Goal: Task Accomplishment & Management: Complete application form

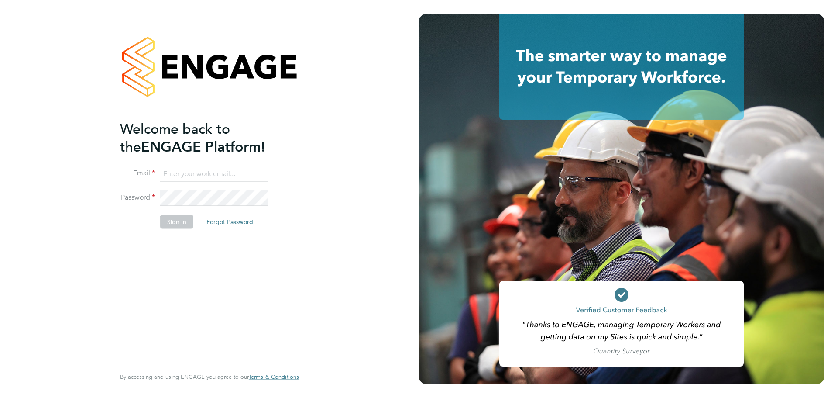
type input "maksymilian.grobelny@vistry.co.uk"
click at [182, 217] on button "Sign In" at bounding box center [176, 222] width 33 height 14
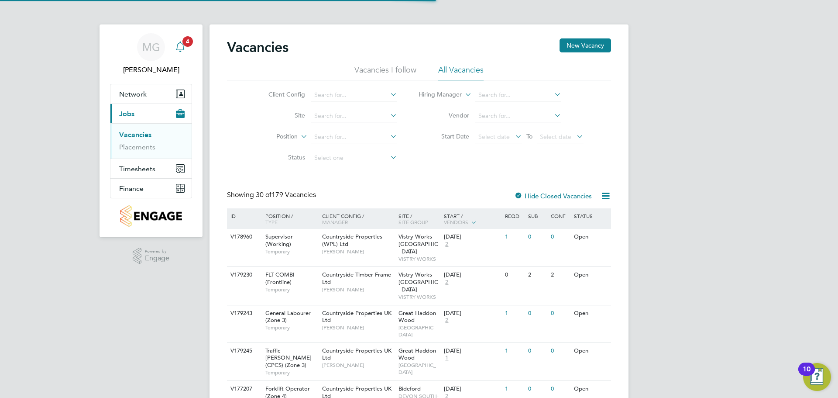
click at [182, 43] on icon "Main navigation" at bounding box center [180, 46] width 10 height 10
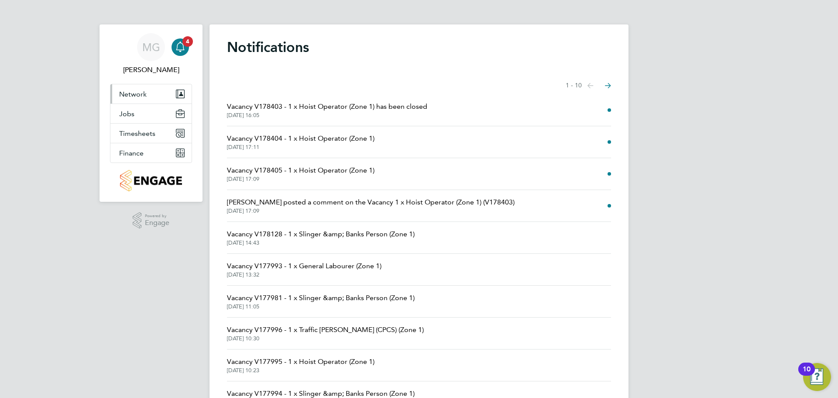
click at [151, 89] on button "Network" at bounding box center [150, 93] width 81 height 19
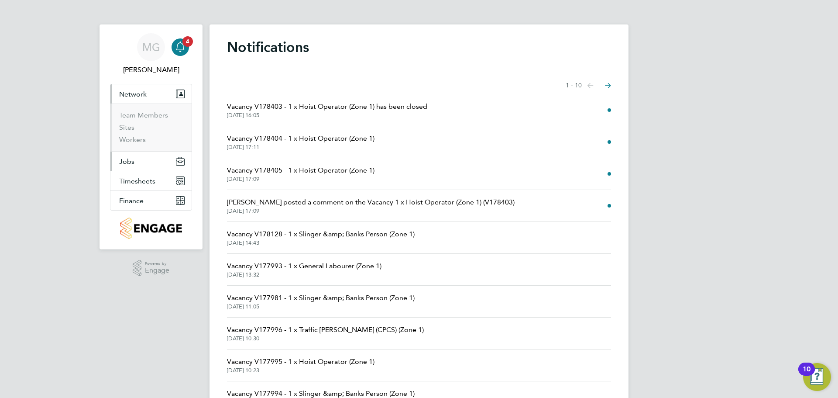
click at [140, 166] on button "Jobs" at bounding box center [150, 160] width 81 height 19
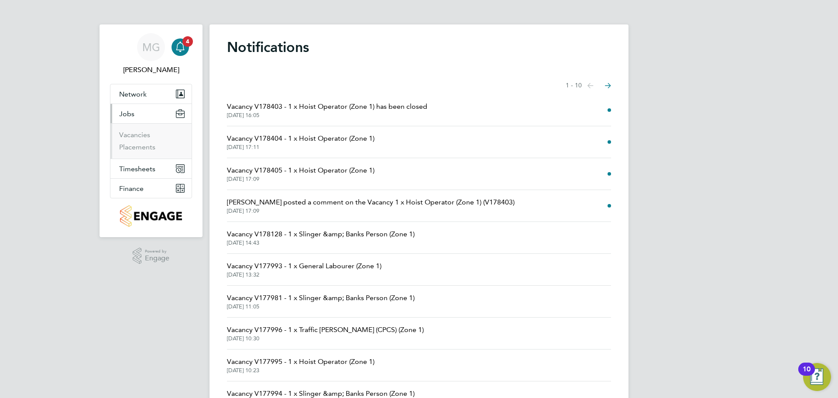
click at [131, 141] on li "Vacancies" at bounding box center [151, 137] width 65 height 12
click at [132, 145] on link "Placements" at bounding box center [137, 147] width 36 height 8
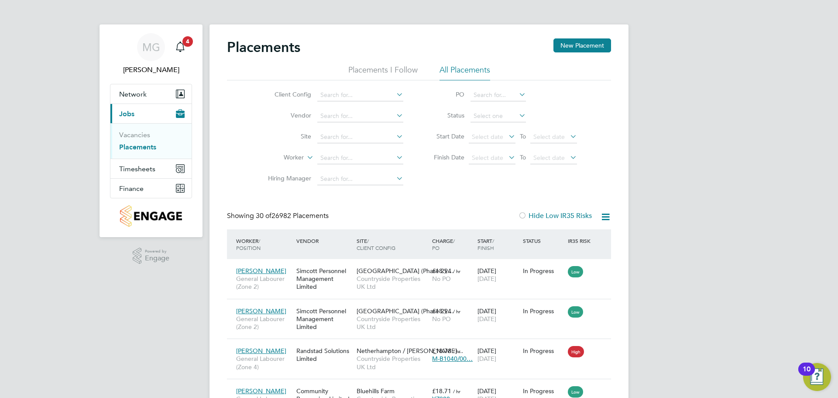
click at [351, 143] on li "Site" at bounding box center [332, 137] width 164 height 21
click at [351, 138] on input at bounding box center [360, 137] width 86 height 12
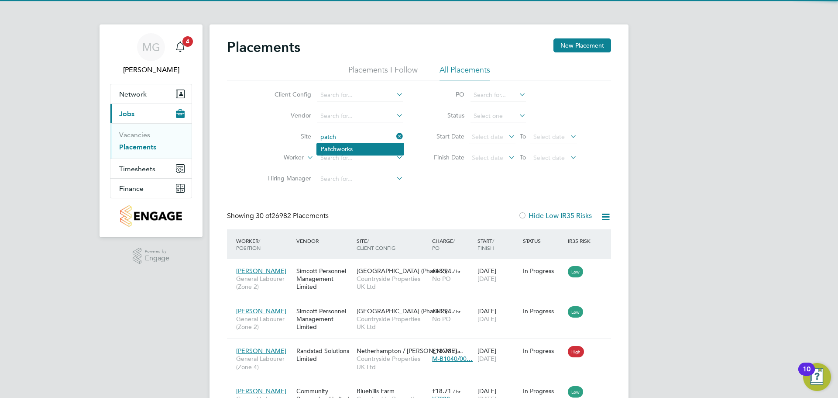
click at [352, 144] on li "Patch works" at bounding box center [360, 149] width 87 height 12
type input "Patchworks"
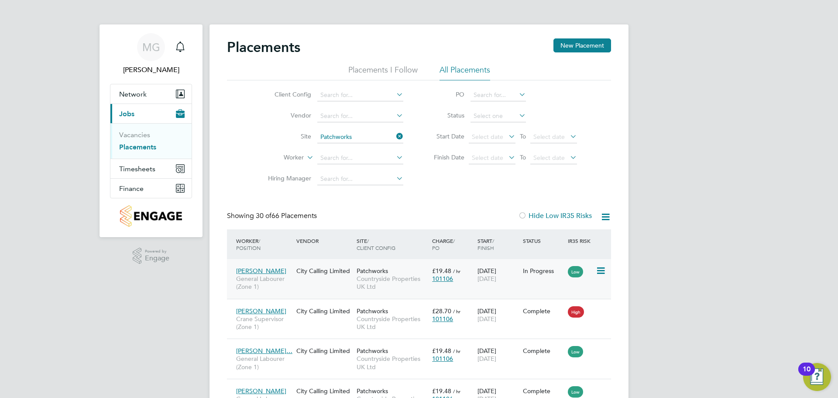
click at [600, 271] on icon at bounding box center [600, 270] width 9 height 10
click at [386, 160] on input at bounding box center [360, 158] width 86 height 12
click at [344, 158] on input at bounding box center [360, 158] width 86 height 12
paste input "Nelia Liuliene"
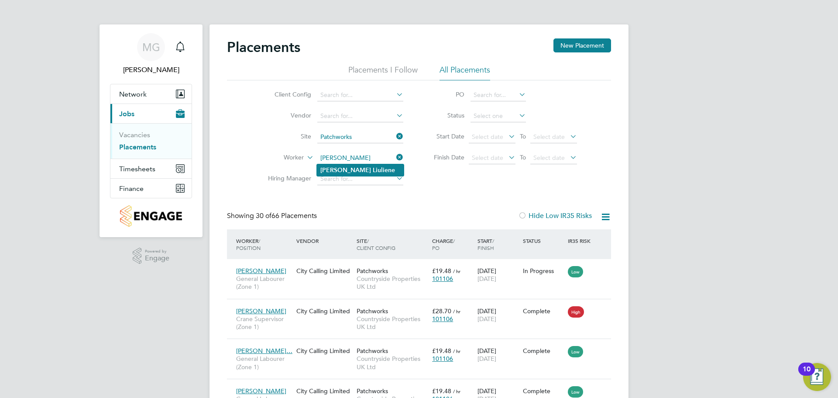
type input "Nelia Liuliene"
click at [351, 165] on li "Nelia Liuliene" at bounding box center [360, 170] width 87 height 12
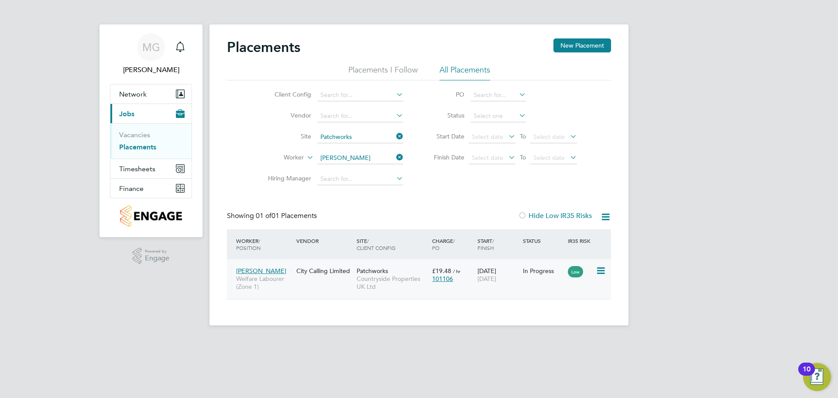
click at [346, 283] on div "Nelia Liuliene Welfare Labourer (Zone 1) City Calling Limited Patchworks Countr…" at bounding box center [419, 279] width 384 height 40
click at [605, 268] on icon at bounding box center [600, 270] width 9 height 10
click at [572, 304] on li "Replace Worker" at bounding box center [574, 308] width 62 height 12
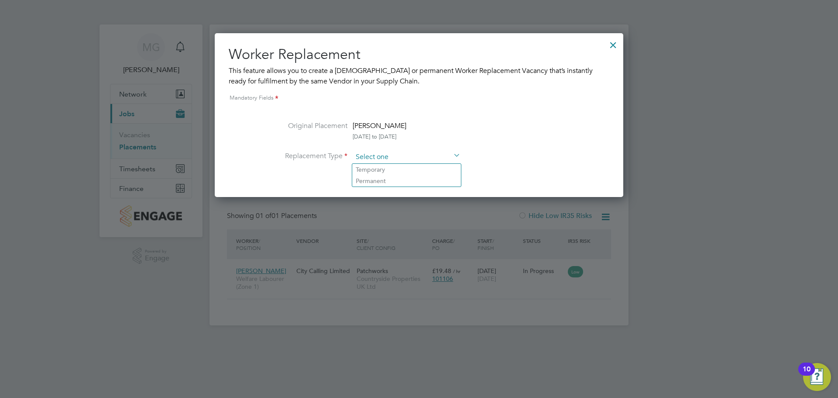
click at [379, 155] on input at bounding box center [407, 157] width 108 height 13
click at [382, 166] on li "Temporary" at bounding box center [406, 169] width 109 height 11
type input "Temporary"
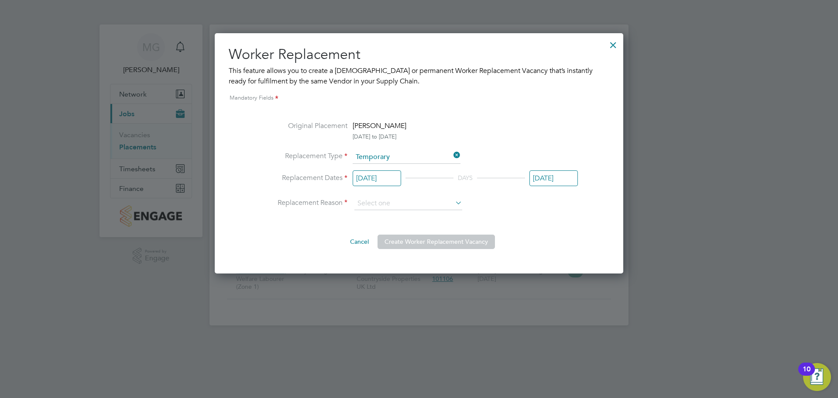
click at [388, 176] on input "03 Jan 2025" at bounding box center [377, 178] width 48 height 16
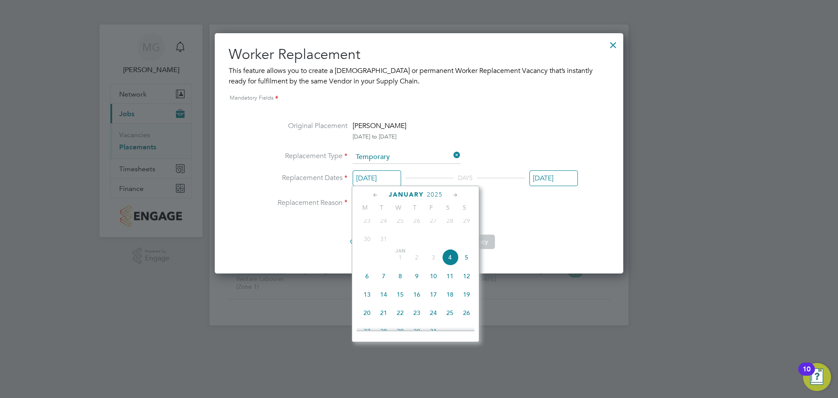
click at [536, 195] on li "Replacement Dates 03 Jan 2025 DAYS 31 Dec 2025" at bounding box center [419, 184] width 318 height 25
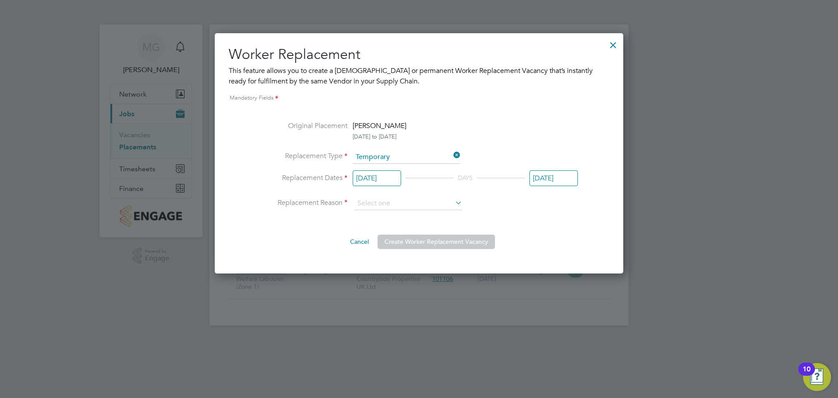
click at [612, 45] on div at bounding box center [613, 43] width 16 height 16
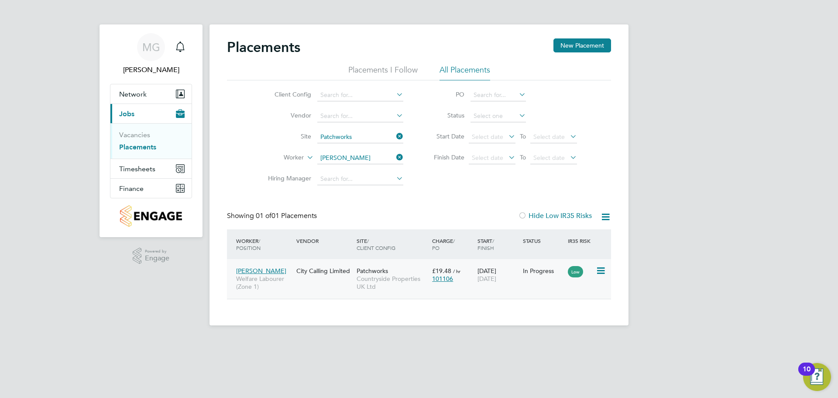
click at [603, 265] on icon at bounding box center [600, 270] width 9 height 10
click at [585, 309] on li "Replace Worker" at bounding box center [574, 308] width 62 height 12
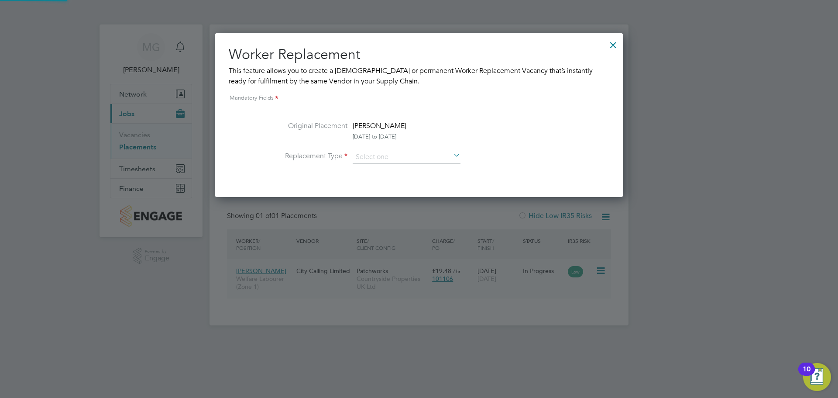
scroll to position [164, 409]
click at [436, 159] on input at bounding box center [407, 157] width 108 height 13
click at [428, 172] on li "Temporary" at bounding box center [406, 169] width 109 height 11
type input "Temporary"
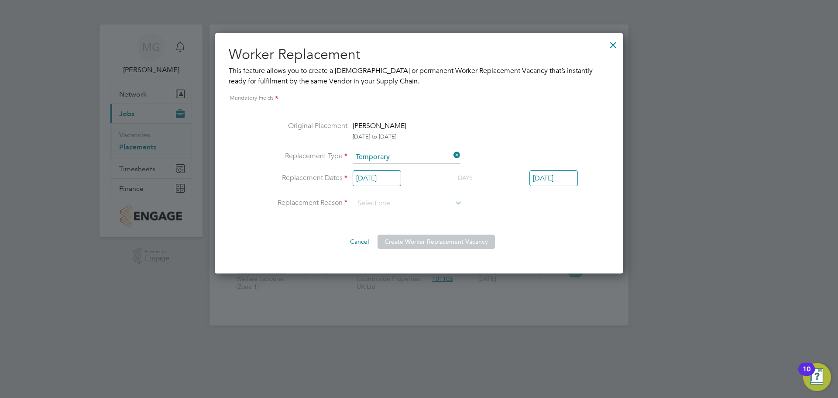
scroll to position [240, 409]
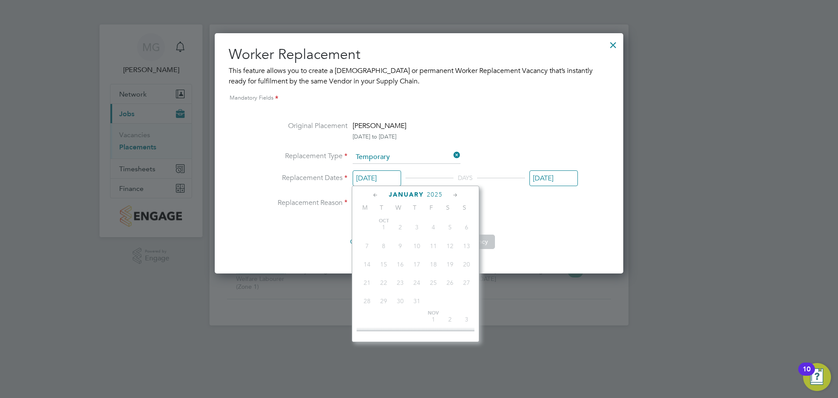
click at [385, 181] on input "03 Jan 2025" at bounding box center [377, 178] width 48 height 16
click at [453, 194] on icon at bounding box center [455, 195] width 8 height 10
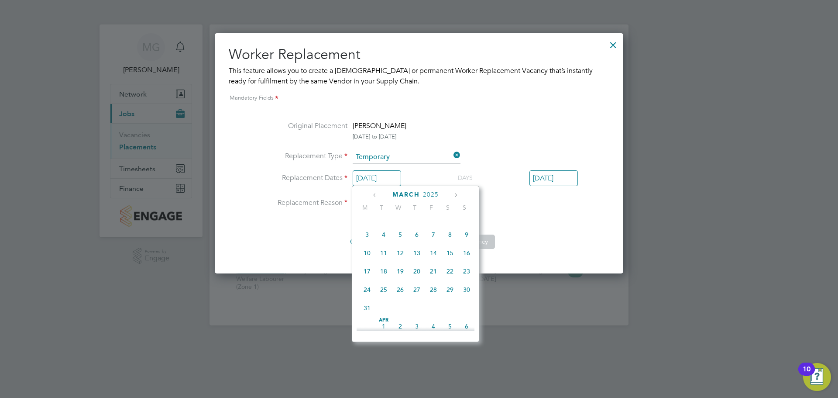
scroll to position [586, 0]
click at [453, 194] on icon at bounding box center [455, 195] width 8 height 10
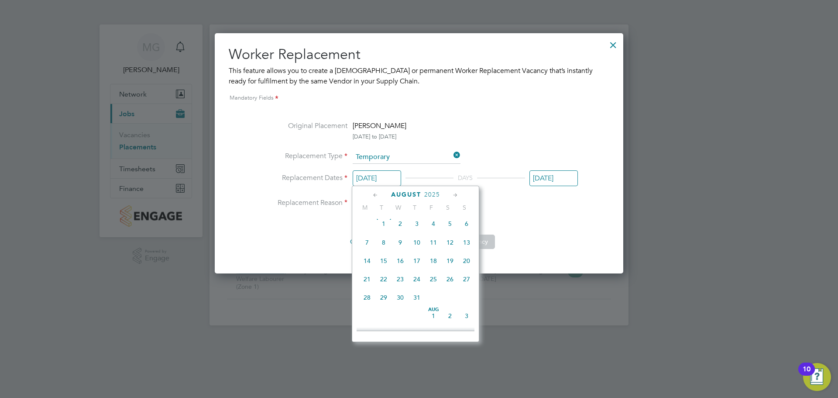
scroll to position [982, 0]
click at [400, 285] on span "20" at bounding box center [400, 276] width 17 height 17
type input "[DATE]"
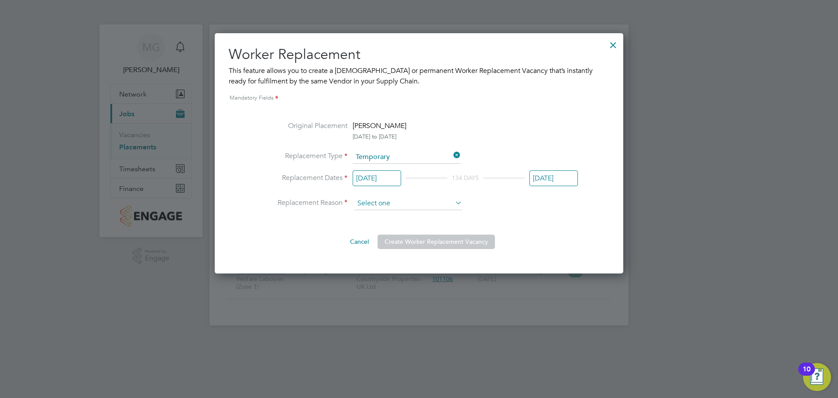
click at [432, 210] on div "Placements New Placement Placements I Follow All Placements Client Config Vendo…" at bounding box center [419, 174] width 419 height 301
click at [389, 237] on li "Vacant Role" at bounding box center [408, 238] width 109 height 11
type input "Vacant Role"
click at [433, 243] on button "Create Worker Replacement Vacancy" at bounding box center [436, 241] width 117 height 14
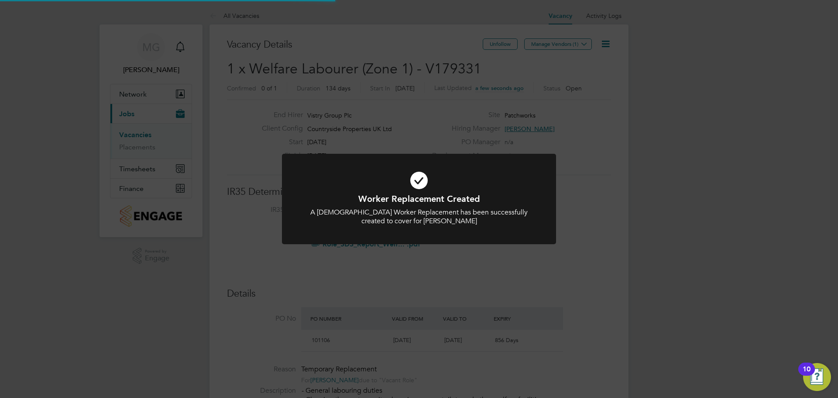
scroll to position [15, 82]
click at [586, 234] on div "Worker Replacement Created A Temporary Worker Replacement has been successfully…" at bounding box center [419, 199] width 838 height 398
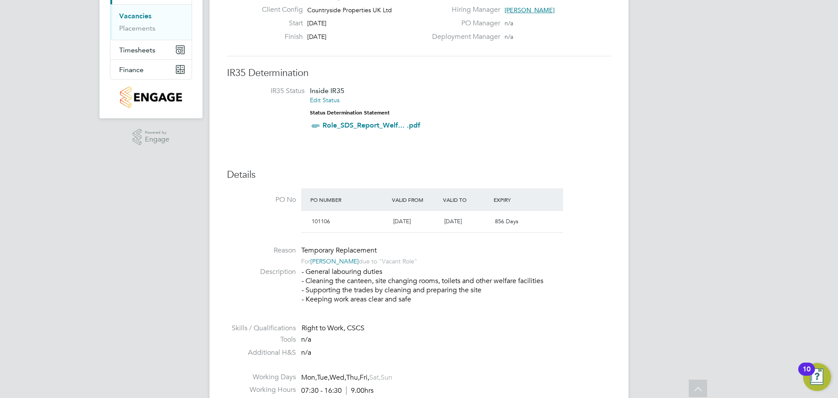
scroll to position [0, 0]
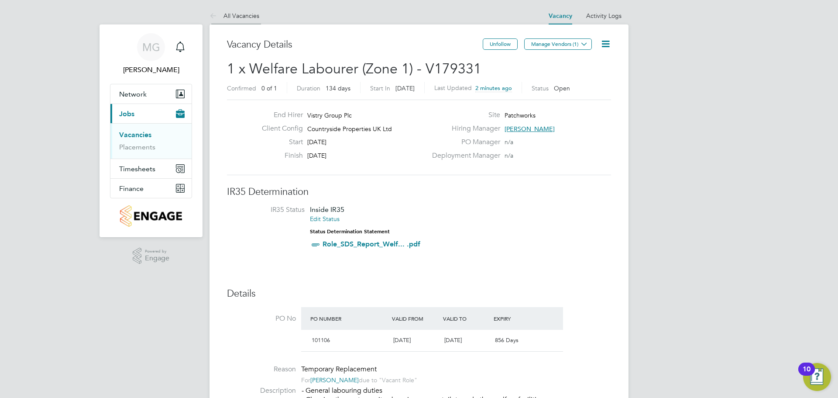
click at [215, 11] on icon at bounding box center [215, 16] width 11 height 11
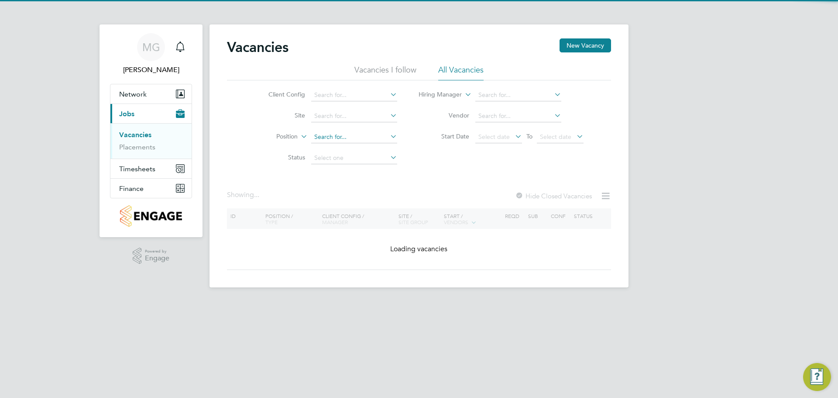
click at [345, 141] on input at bounding box center [354, 137] width 86 height 12
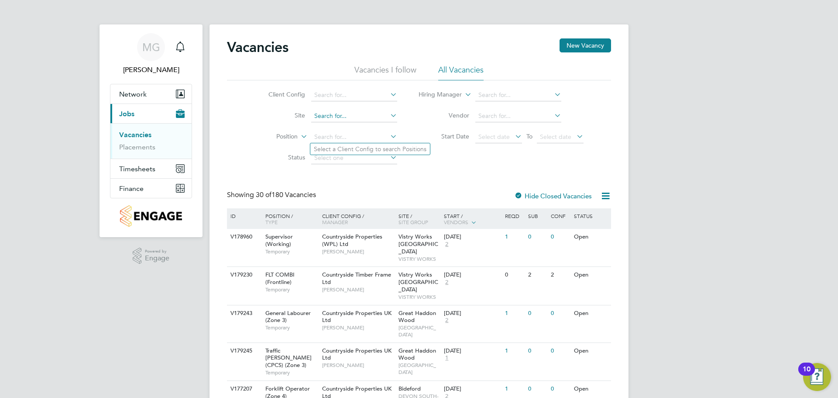
click at [347, 110] on input at bounding box center [354, 116] width 86 height 12
click at [354, 127] on li "Patch works" at bounding box center [353, 128] width 87 height 12
type input "Patchworks"
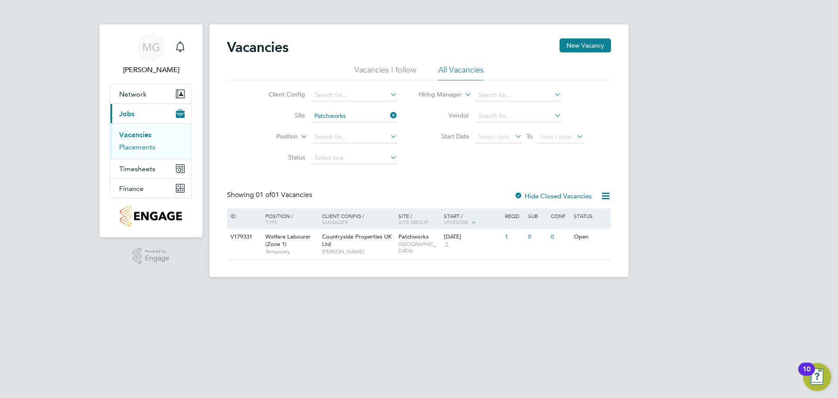
click at [128, 147] on link "Placements" at bounding box center [137, 147] width 36 height 8
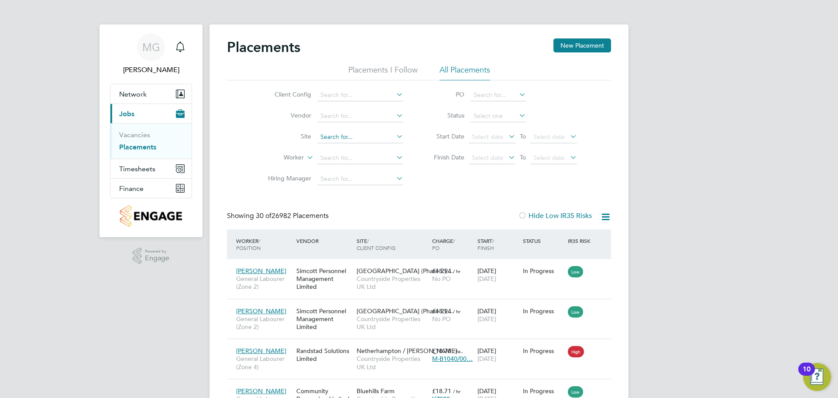
scroll to position [33, 61]
click at [342, 138] on input at bounding box center [360, 137] width 86 height 12
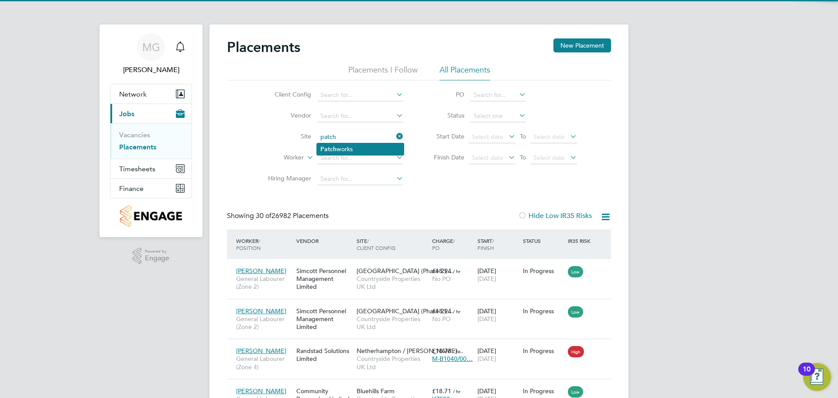
click at [343, 148] on li "Patch works" at bounding box center [360, 149] width 87 height 12
type input "Patchworks"
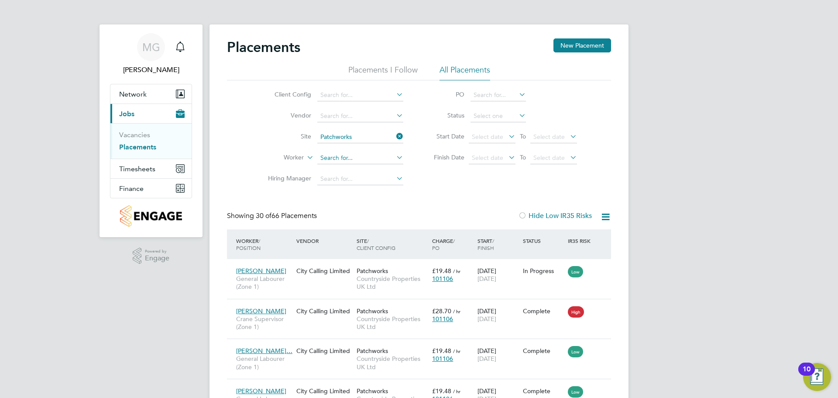
click at [332, 155] on input at bounding box center [360, 158] width 86 height 12
paste input "Judith Chimma"
click at [365, 171] on li "Judith Chimma Amadi" at bounding box center [367, 170] width 101 height 12
type input "Judith Chimma Amadi"
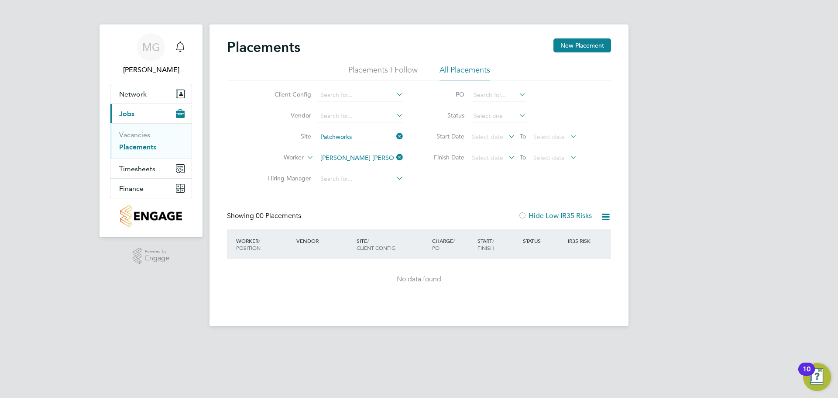
click at [395, 158] on icon at bounding box center [395, 157] width 0 height 12
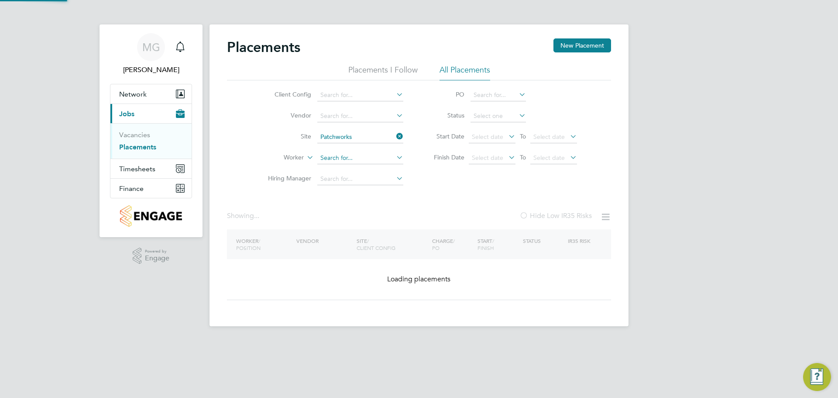
click at [368, 163] on input at bounding box center [360, 158] width 86 height 12
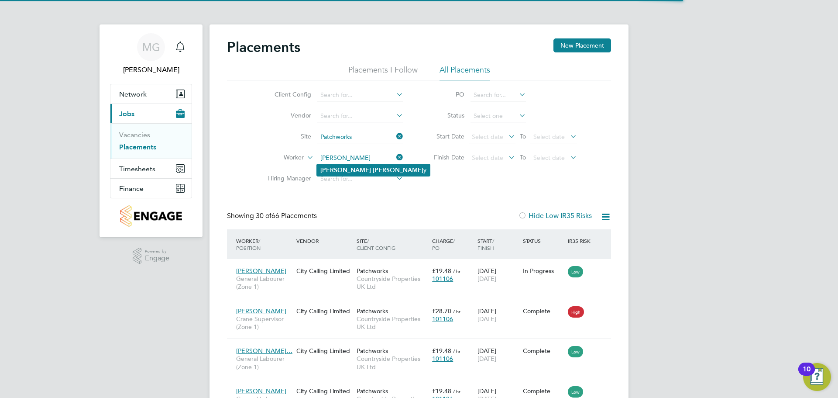
click at [382, 170] on li "Francis Kell y" at bounding box center [373, 170] width 113 height 12
type input "[PERSON_NAME]"
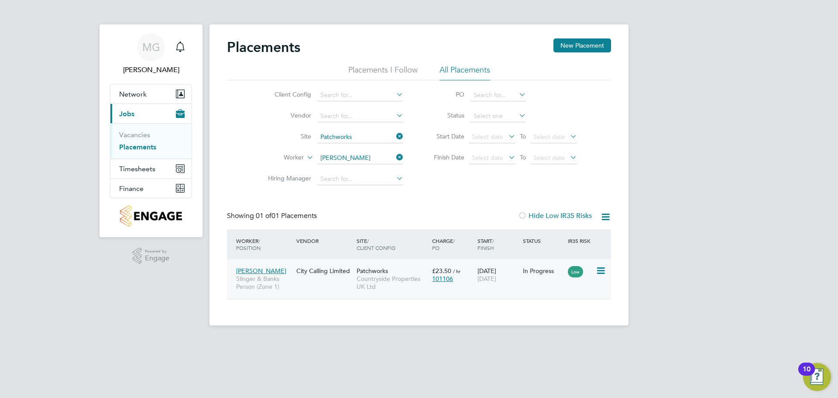
click at [601, 271] on icon at bounding box center [600, 270] width 9 height 10
click at [572, 309] on li "Replace Worker" at bounding box center [574, 308] width 62 height 12
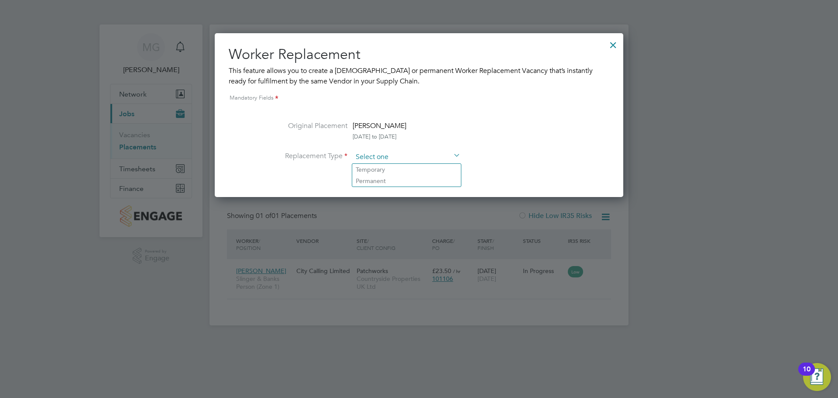
click at [444, 159] on input at bounding box center [407, 157] width 108 height 13
click at [428, 171] on li "Temporary" at bounding box center [406, 169] width 109 height 11
type input "Temporary"
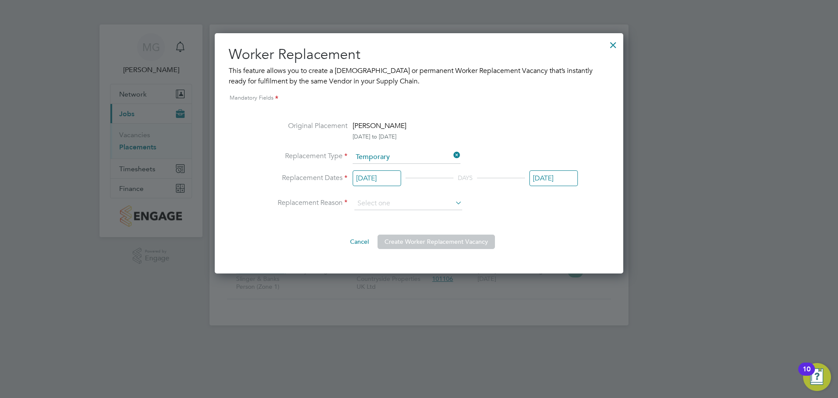
click at [394, 178] on input "[DATE]" at bounding box center [377, 178] width 48 height 16
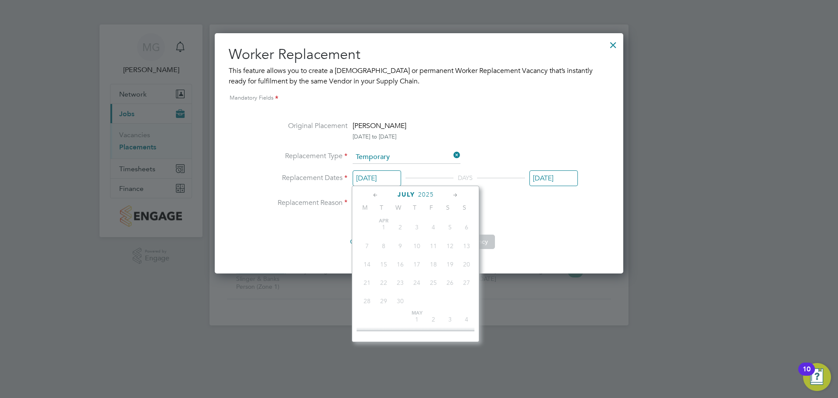
scroll to position [340, 0]
click at [453, 193] on icon at bounding box center [455, 195] width 8 height 10
click at [416, 279] on span "21" at bounding box center [417, 273] width 17 height 17
type input "[DATE]"
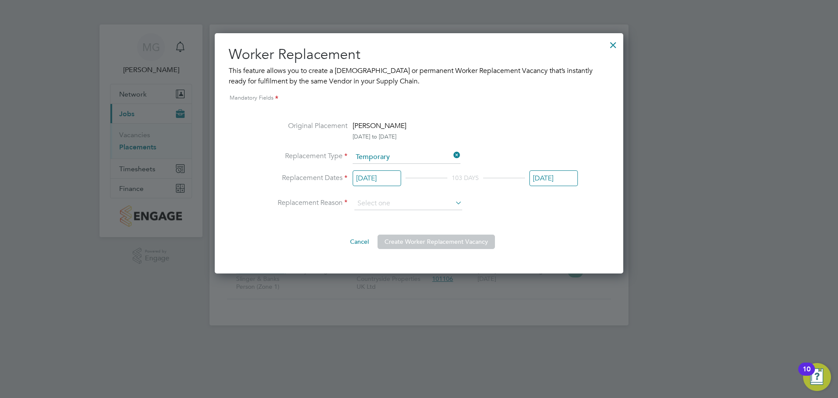
click at [552, 178] on input "[DATE]" at bounding box center [554, 178] width 48 height 16
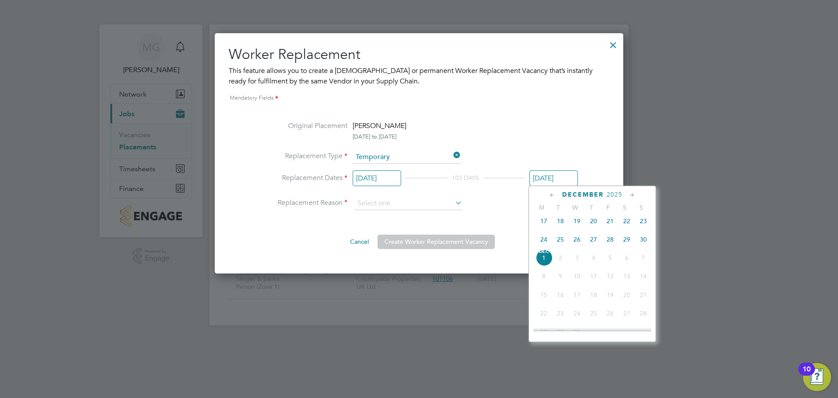
click at [549, 193] on icon at bounding box center [552, 195] width 8 height 10
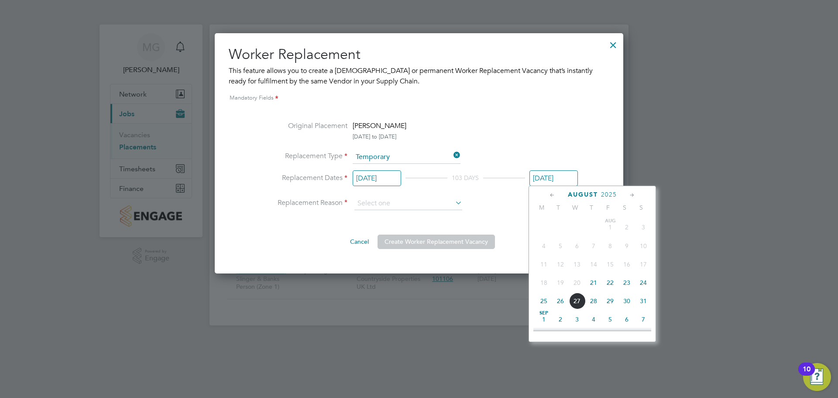
click at [593, 283] on span "21" at bounding box center [593, 282] width 17 height 17
type input "[DATE]"
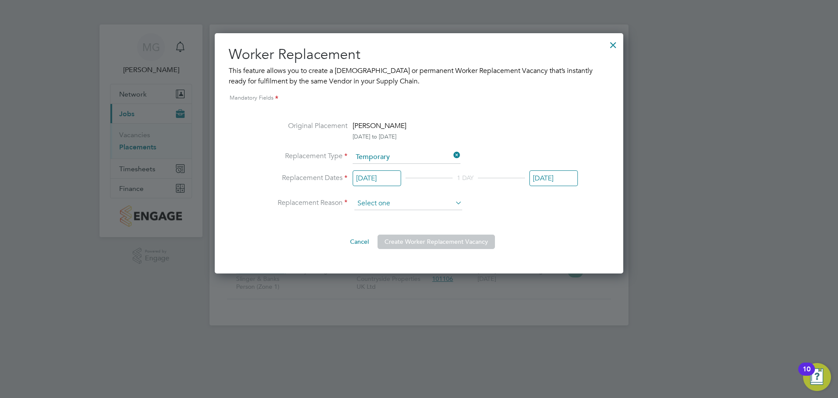
click at [438, 204] on input at bounding box center [408, 203] width 108 height 13
click at [416, 237] on li "Vacant Role" at bounding box center [408, 238] width 109 height 11
type input "Vacant Role"
click at [457, 242] on button "Create Worker Replacement Vacancy" at bounding box center [436, 241] width 117 height 14
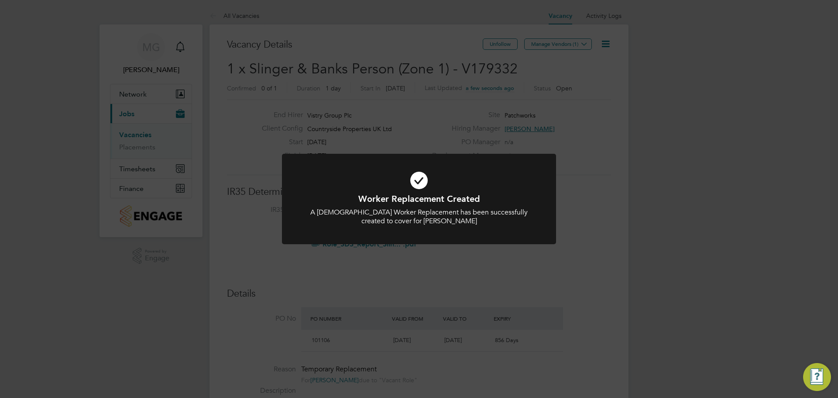
scroll to position [15, 82]
click at [517, 255] on div "Worker Replacement Created A Temporary Worker Replacement has been successfully…" at bounding box center [419, 199] width 838 height 398
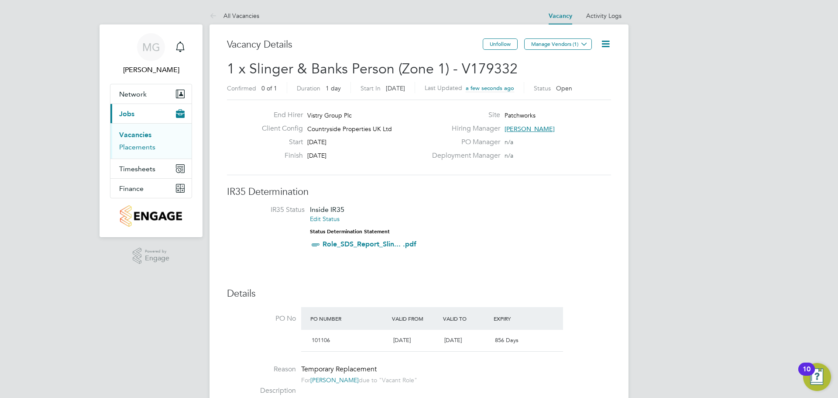
click at [147, 149] on link "Placements" at bounding box center [137, 147] width 36 height 8
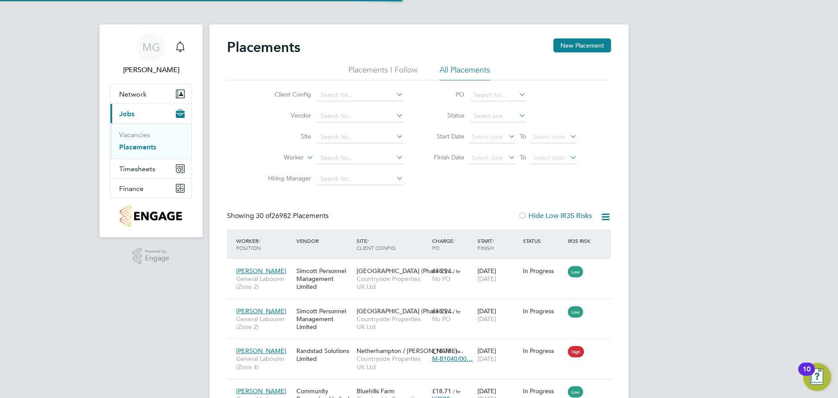
scroll to position [33, 61]
click at [378, 135] on input at bounding box center [360, 137] width 86 height 12
click at [380, 140] on input "pat" at bounding box center [360, 137] width 86 height 12
click at [380, 147] on li "Pat chworks" at bounding box center [360, 149] width 87 height 12
type input "Patchworks"
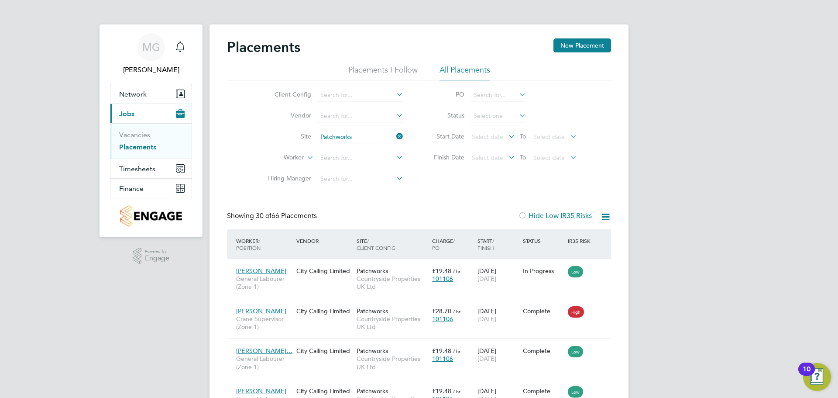
click at [359, 143] on li "Site Patchworks" at bounding box center [332, 137] width 164 height 21
click at [371, 157] on input at bounding box center [360, 158] width 86 height 12
paste input "Judith Chimma"
click at [373, 165] on li "Judith Chimma Amadi" at bounding box center [367, 170] width 101 height 12
type input "Judith Chimma Amadi"
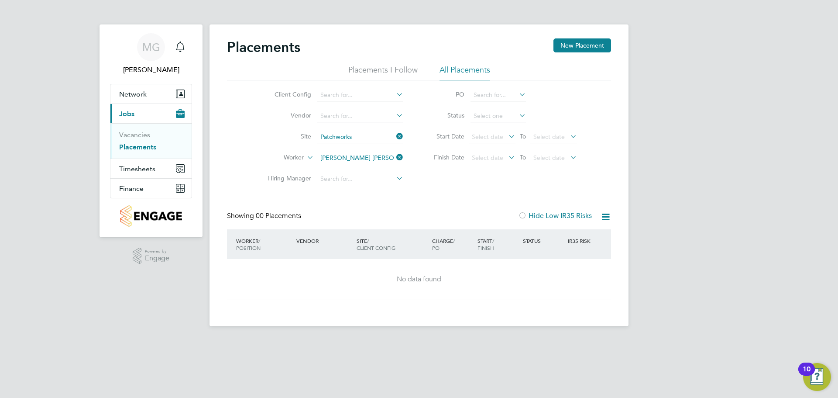
click at [375, 272] on div "No data found" at bounding box center [419, 279] width 367 height 41
click at [395, 156] on icon at bounding box center [395, 157] width 0 height 12
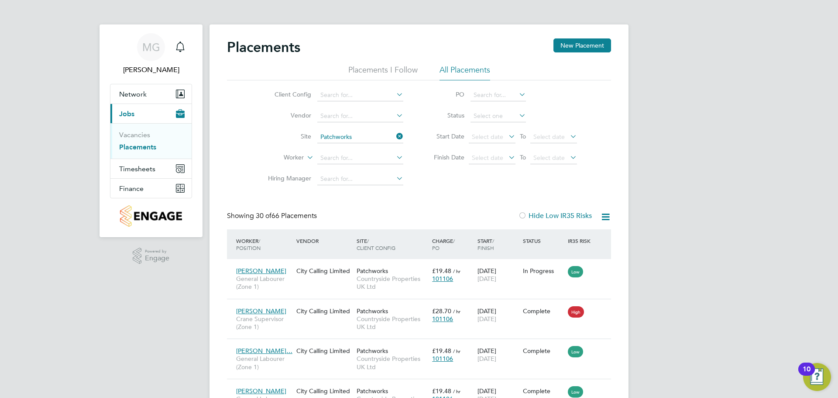
click at [336, 151] on li "Worker" at bounding box center [332, 158] width 164 height 21
click at [337, 155] on input at bounding box center [360, 158] width 86 height 12
paste input "[PERSON_NAME]"
type input "[PERSON_NAME]"
click at [373, 173] on b "Kelly" at bounding box center [398, 169] width 51 height 7
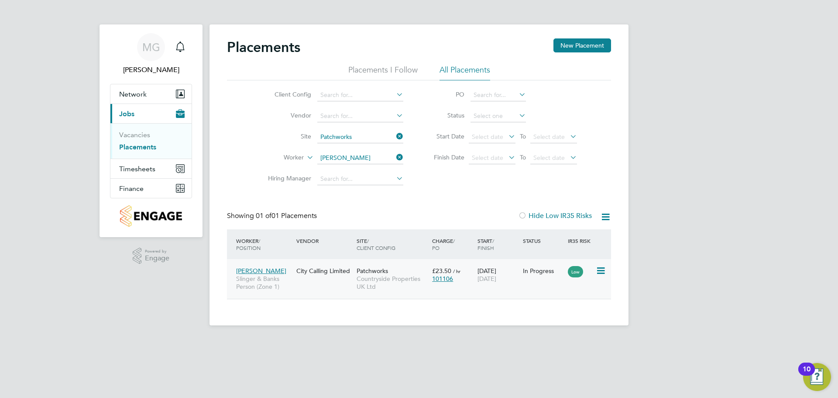
click at [523, 277] on div "In Progress" at bounding box center [543, 270] width 45 height 17
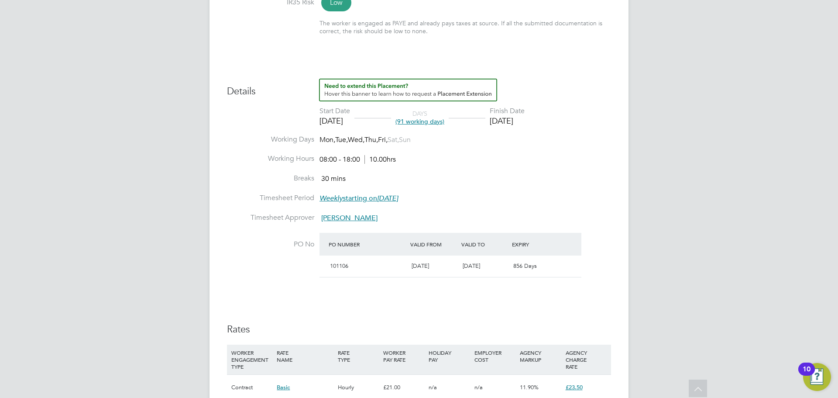
scroll to position [130, 0]
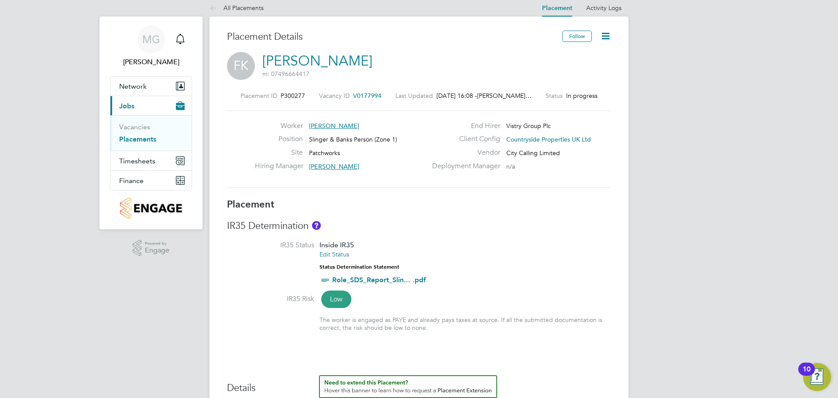
click at [145, 140] on link "Placements" at bounding box center [137, 139] width 37 height 8
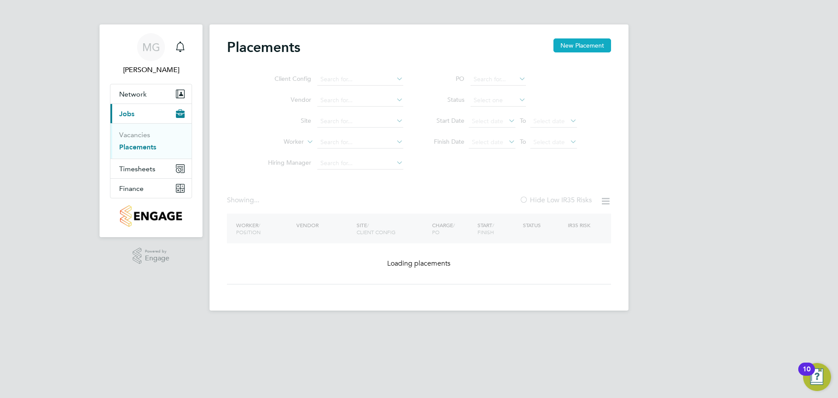
click at [601, 48] on button "New Placement" at bounding box center [583, 45] width 58 height 14
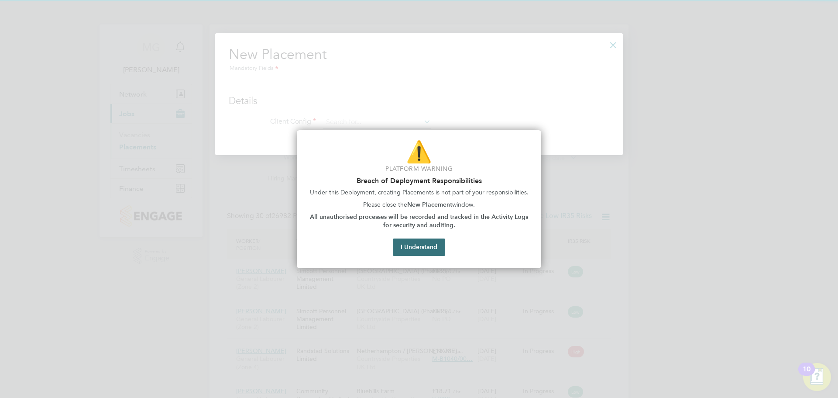
click at [429, 246] on button "I Understand" at bounding box center [419, 246] width 52 height 17
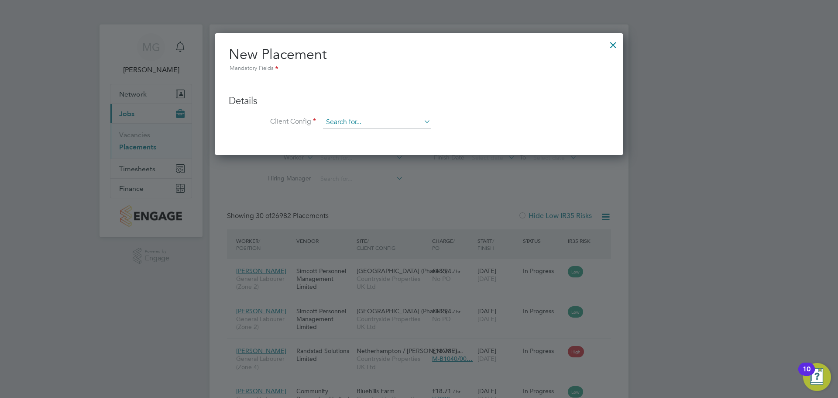
click at [386, 124] on input at bounding box center [377, 122] width 108 height 13
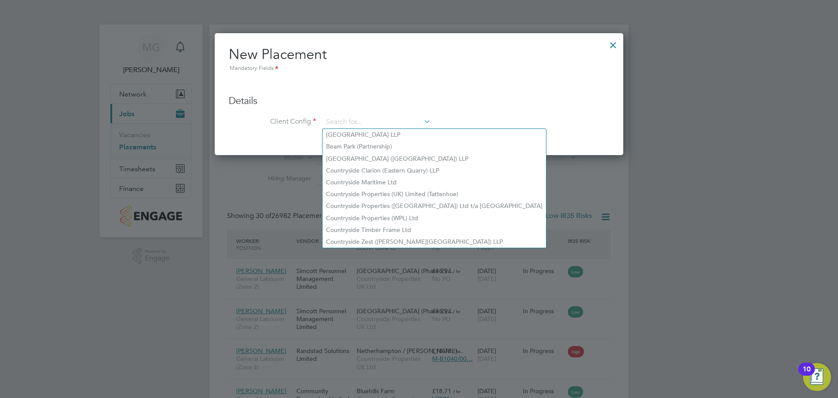
click at [474, 99] on h3 "Details" at bounding box center [419, 101] width 381 height 13
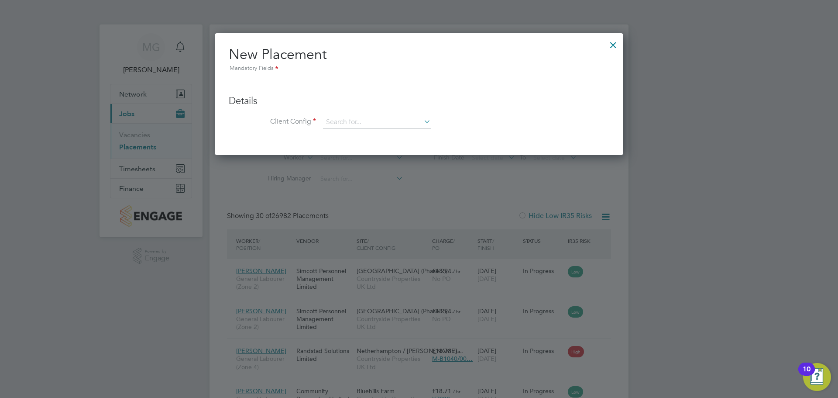
click at [611, 39] on div at bounding box center [613, 43] width 16 height 16
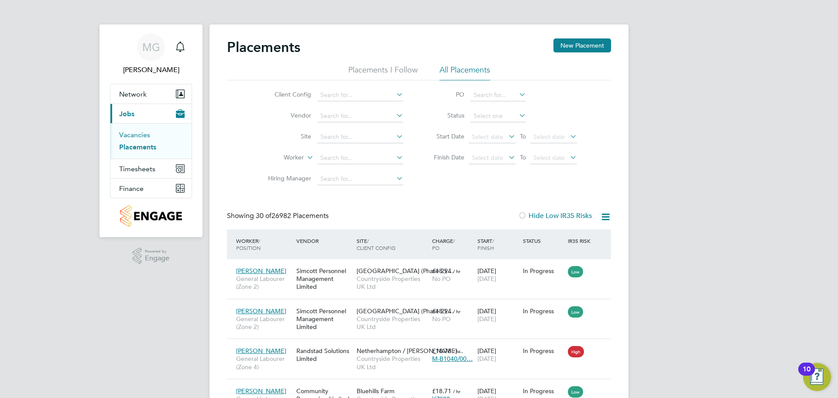
click at [144, 133] on link "Vacancies" at bounding box center [134, 135] width 31 height 8
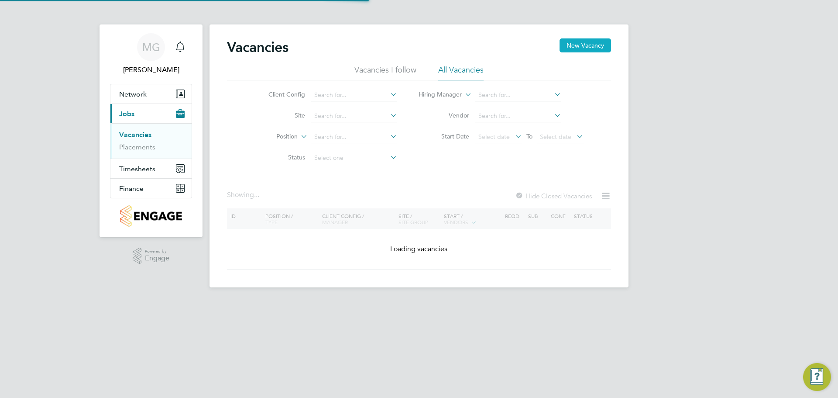
click at [585, 48] on button "New Vacancy" at bounding box center [586, 45] width 52 height 14
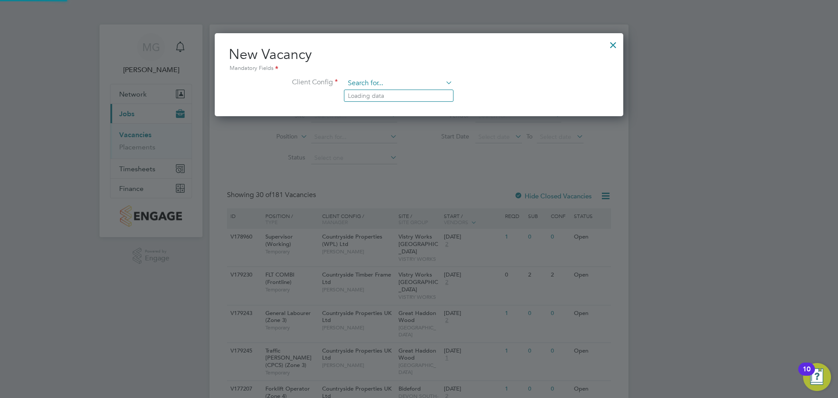
click at [373, 83] on input at bounding box center [399, 83] width 108 height 13
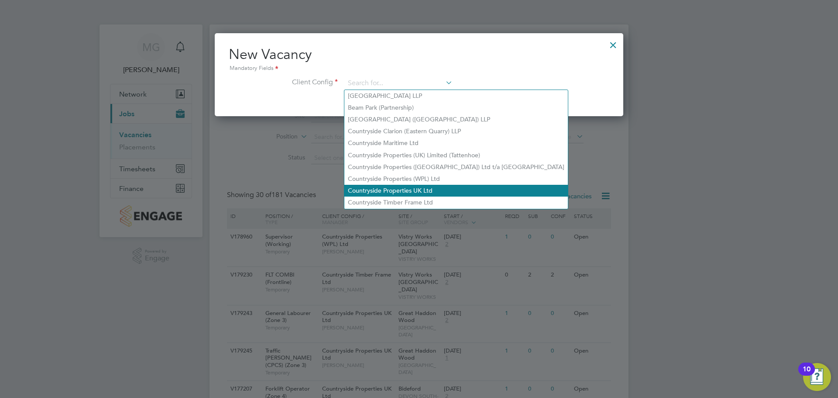
click at [420, 189] on li "Countryside Properties UK Ltd" at bounding box center [456, 191] width 224 height 12
type input "Countryside Properties UK Ltd"
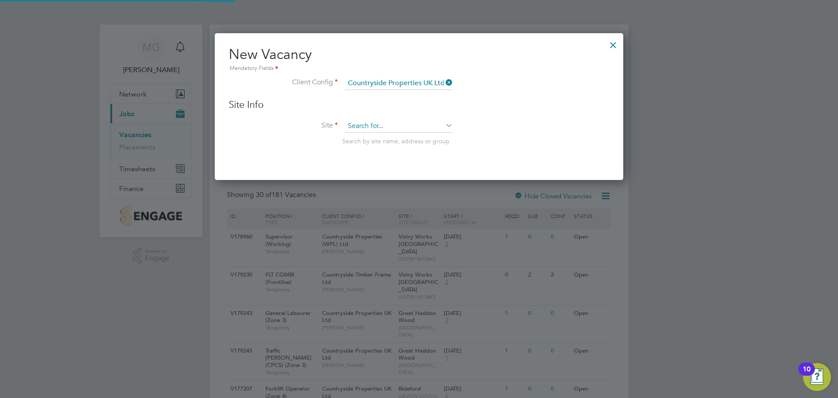
click at [406, 132] on input at bounding box center [399, 126] width 108 height 13
click at [398, 137] on li "Pat chworks" at bounding box center [398, 139] width 109 height 12
type input "Patchworks"
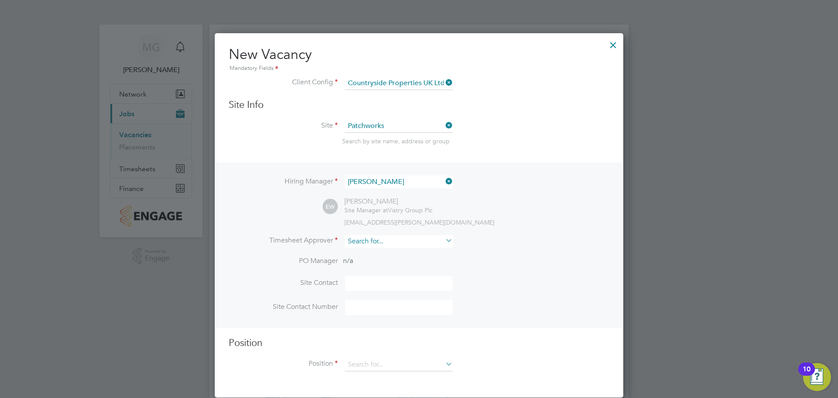
click at [413, 241] on input at bounding box center [399, 241] width 108 height 13
click at [406, 251] on li "Eam on [PERSON_NAME]" at bounding box center [398, 254] width 109 height 12
type input "[PERSON_NAME]"
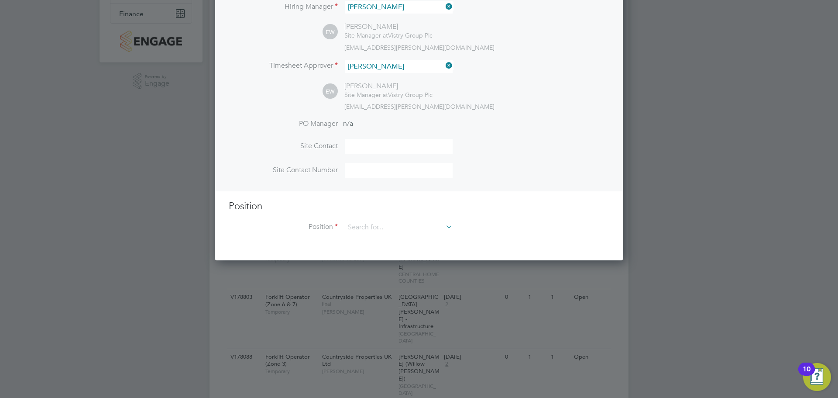
click at [391, 221] on div "Position Position" at bounding box center [419, 221] width 381 height 43
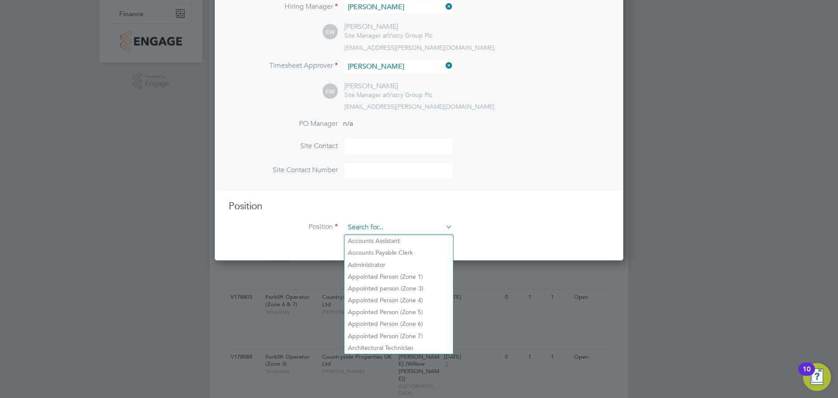
click at [392, 227] on input at bounding box center [399, 227] width 108 height 13
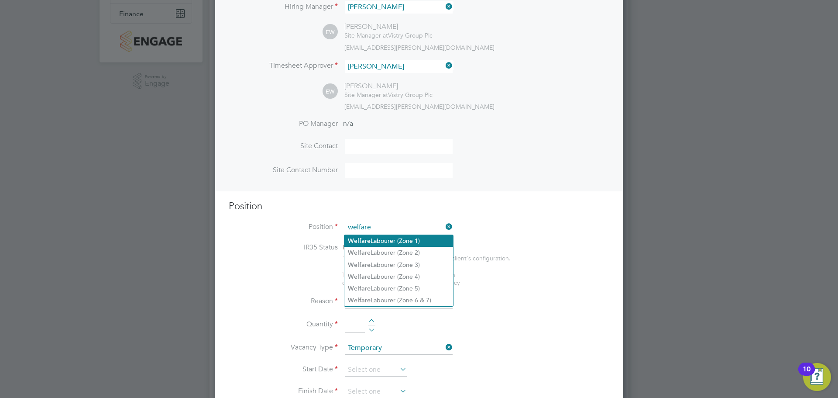
click at [393, 235] on li "Welfare Labourer (Zone 1)" at bounding box center [398, 241] width 109 height 12
type input "Welfare Labourer (Zone 1)"
type textarea "- General labouring duties - Cleaning the canteen, site changing rooms, toilets…"
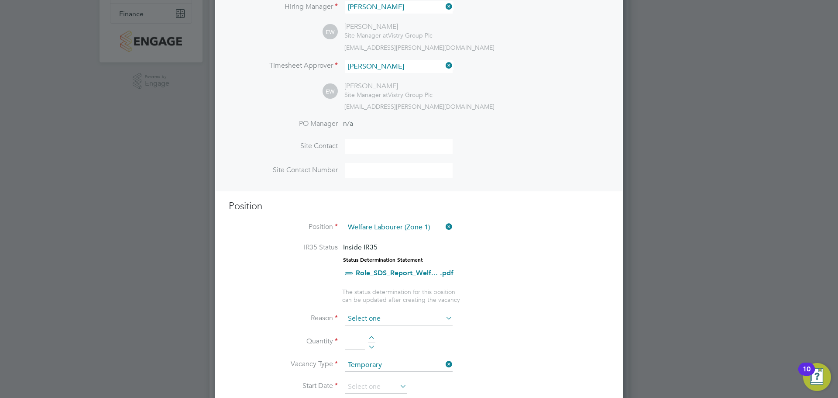
click at [426, 320] on input at bounding box center [399, 318] width 108 height 13
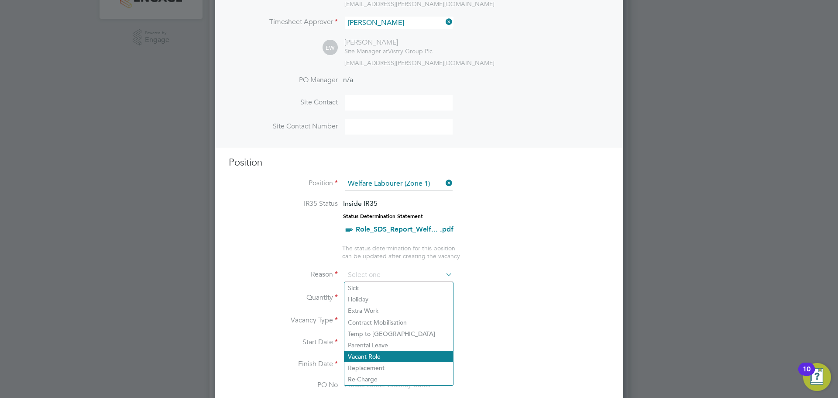
click at [424, 360] on li "Vacant Role" at bounding box center [398, 356] width 109 height 11
type input "Vacant Role"
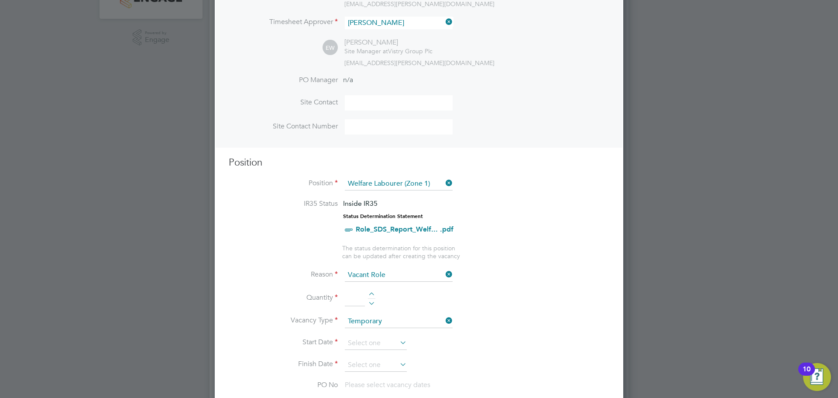
click at [360, 301] on input at bounding box center [355, 298] width 20 height 16
type input "1"
click at [368, 341] on input at bounding box center [376, 343] width 62 height 13
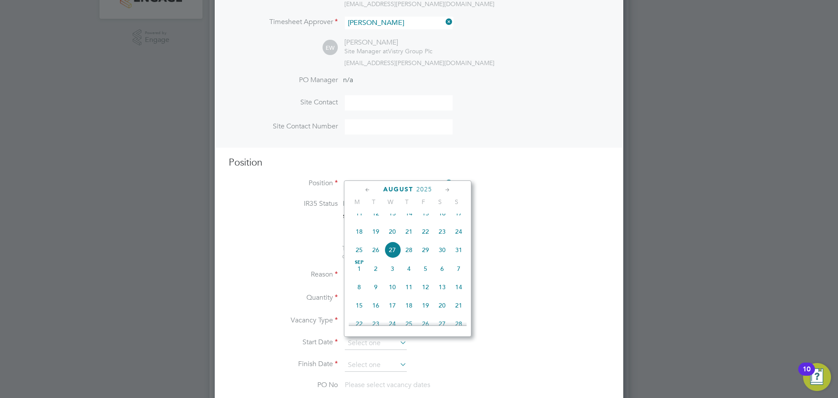
click at [379, 258] on span "26" at bounding box center [376, 249] width 17 height 17
type input "[DATE]"
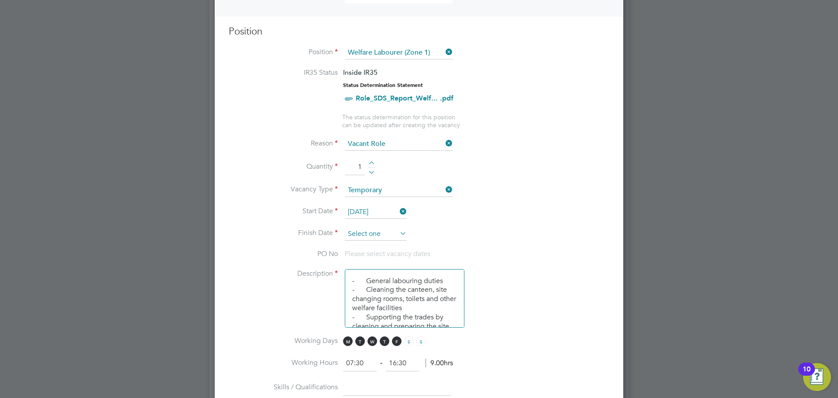
click at [383, 233] on input at bounding box center [376, 233] width 62 height 13
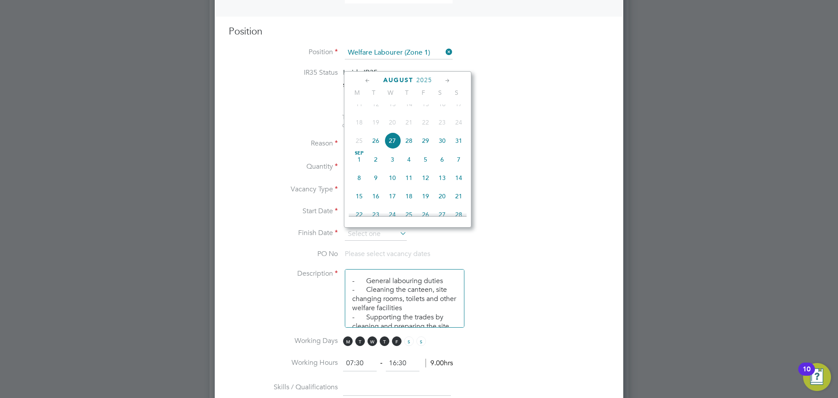
click at [445, 79] on icon at bounding box center [448, 81] width 8 height 10
click at [359, 105] on span "[DATE]" at bounding box center [359, 96] width 17 height 17
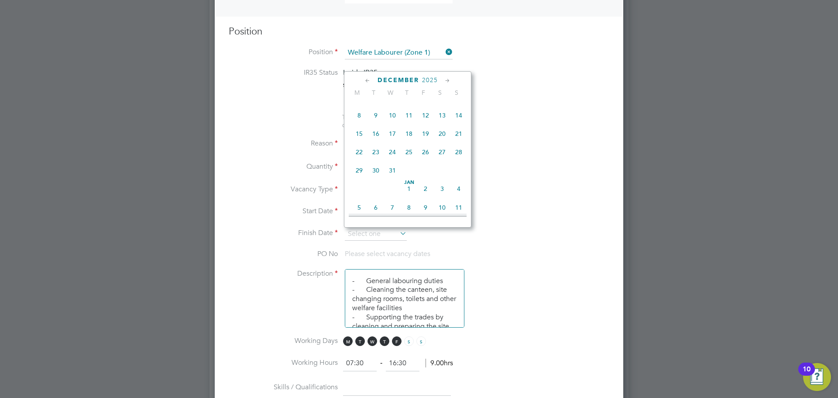
type input "[DATE]"
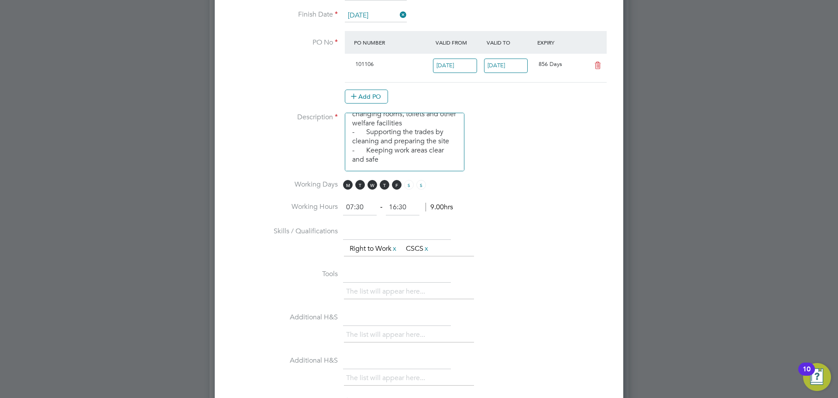
drag, startPoint x: 373, startPoint y: 206, endPoint x: 344, endPoint y: 211, distance: 30.1
click at [344, 211] on input "07:30" at bounding box center [360, 208] width 34 height 16
click at [358, 211] on input at bounding box center [360, 208] width 34 height 16
type input "08:00"
click at [400, 199] on li "Working Days M T W T F S S" at bounding box center [419, 190] width 381 height 20
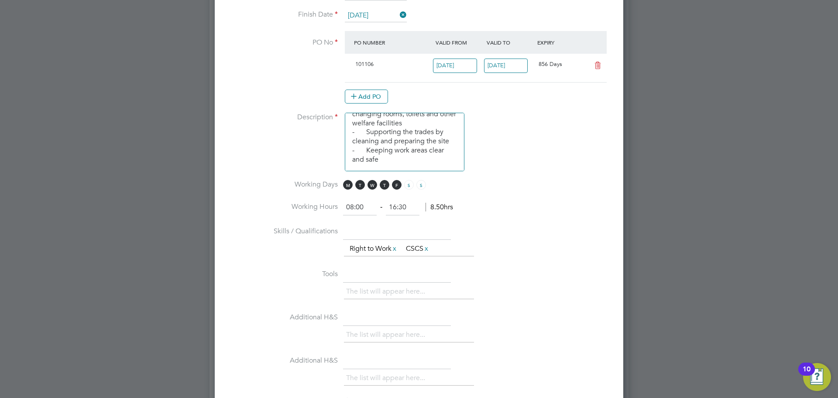
click at [398, 206] on input "16:30" at bounding box center [403, 208] width 34 height 16
type input "1630"
click at [399, 207] on input "1630" at bounding box center [403, 208] width 34 height 16
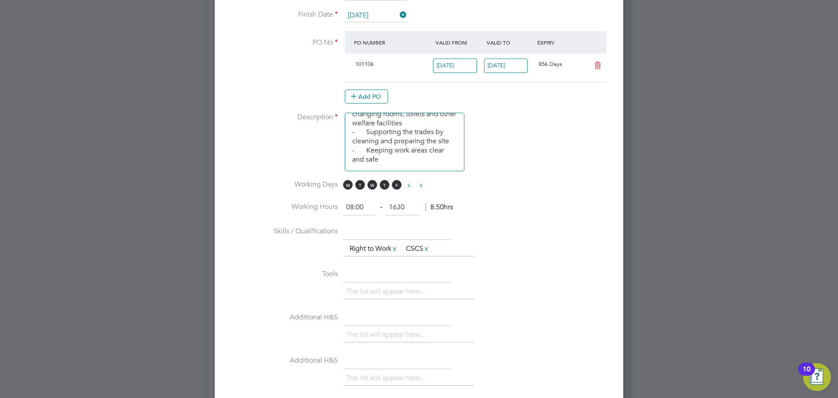
click at [399, 207] on input "1630" at bounding box center [403, 208] width 34 height 16
click at [399, 207] on input at bounding box center [403, 208] width 34 height 16
type input "18:00"
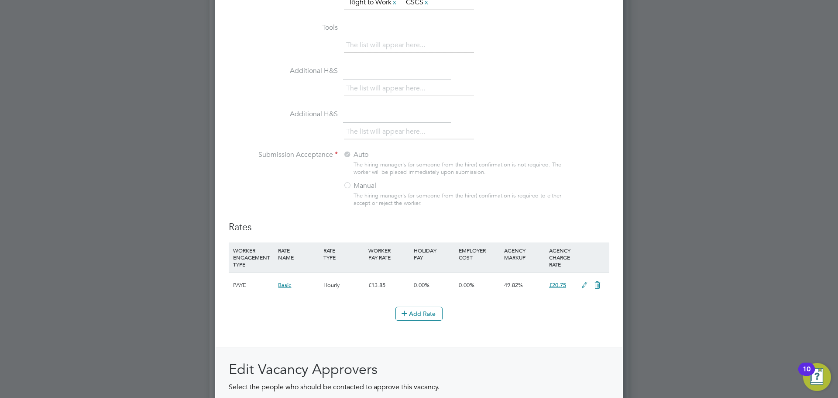
scroll to position [829, 0]
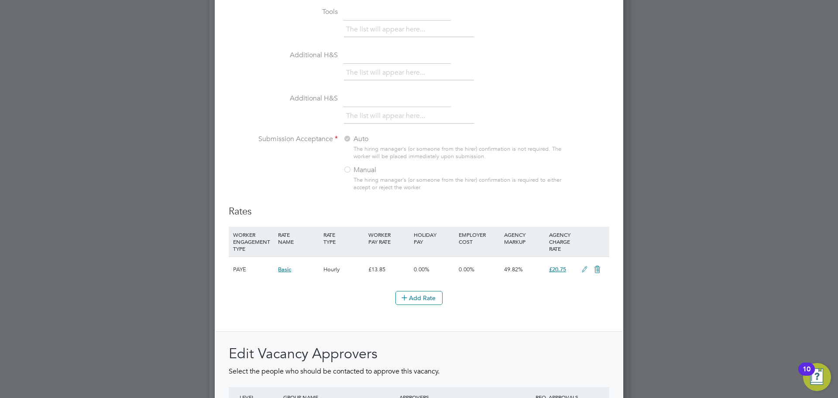
click at [585, 267] on icon at bounding box center [584, 269] width 11 height 7
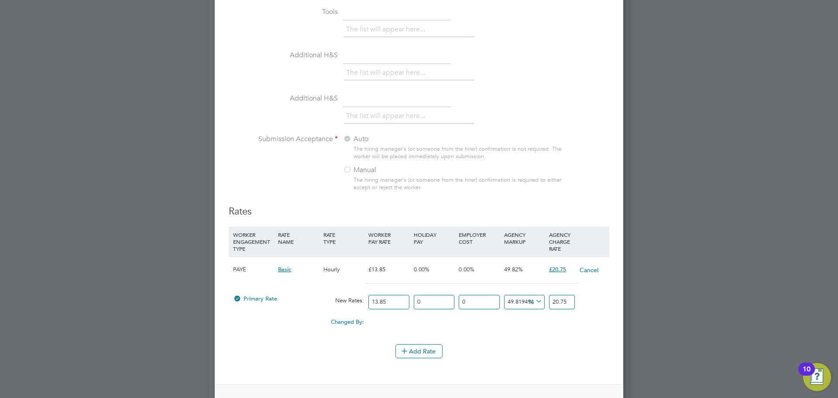
click at [561, 304] on input "20.75" at bounding box center [562, 302] width 26 height 14
click at [583, 270] on button "Cancel" at bounding box center [589, 269] width 20 height 9
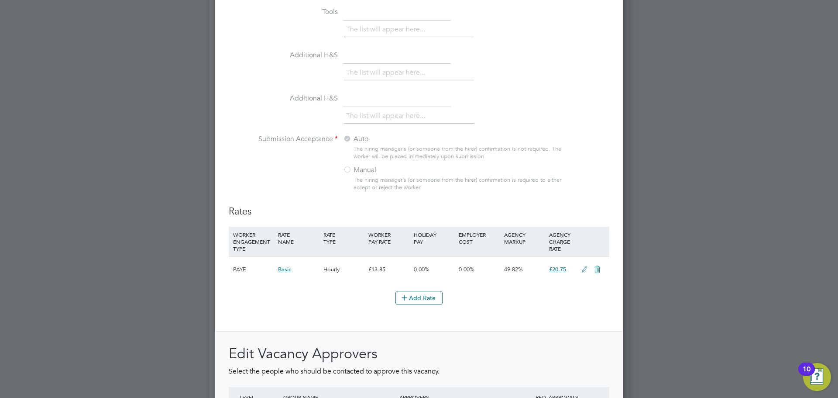
scroll to position [1321, 409]
click at [595, 270] on icon at bounding box center [597, 269] width 11 height 7
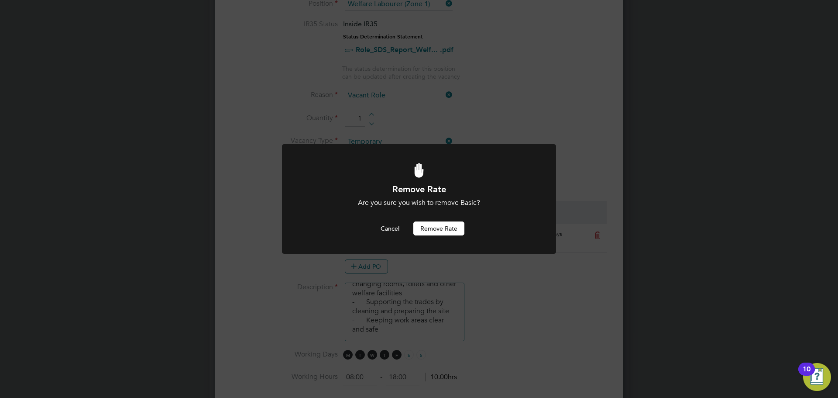
scroll to position [0, 0]
click at [435, 227] on button "Remove rate" at bounding box center [438, 228] width 51 height 14
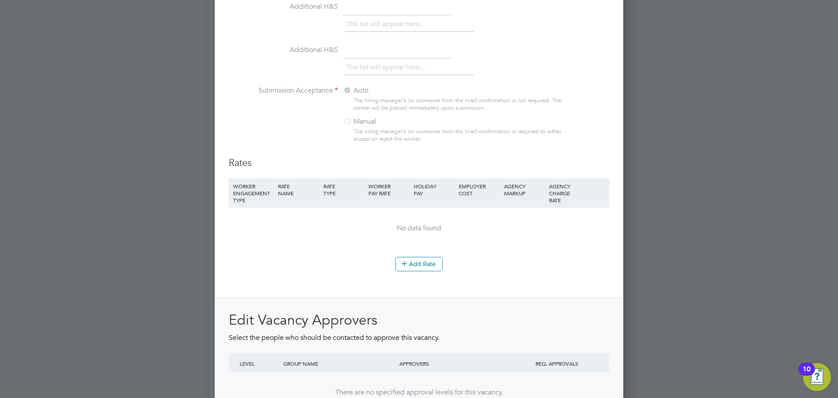
scroll to position [971, 0]
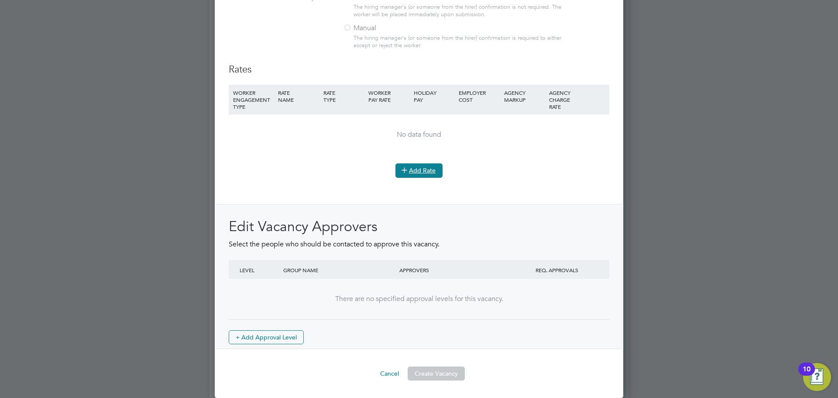
click at [424, 175] on button "Add Rate" at bounding box center [419, 170] width 47 height 14
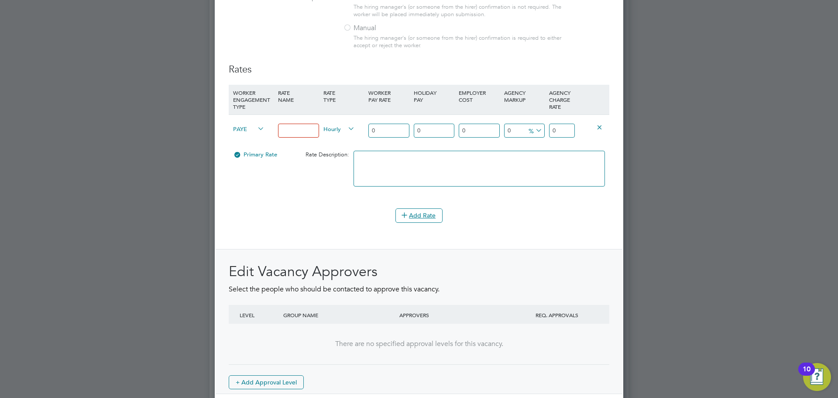
click at [307, 132] on input at bounding box center [298, 131] width 41 height 14
click at [315, 226] on li "Add Rate" at bounding box center [419, 219] width 381 height 23
drag, startPoint x: 564, startPoint y: 130, endPoint x: 550, endPoint y: 133, distance: 14.6
click at [550, 133] on input "0" at bounding box center [562, 131] width 26 height 14
type input "19.48"
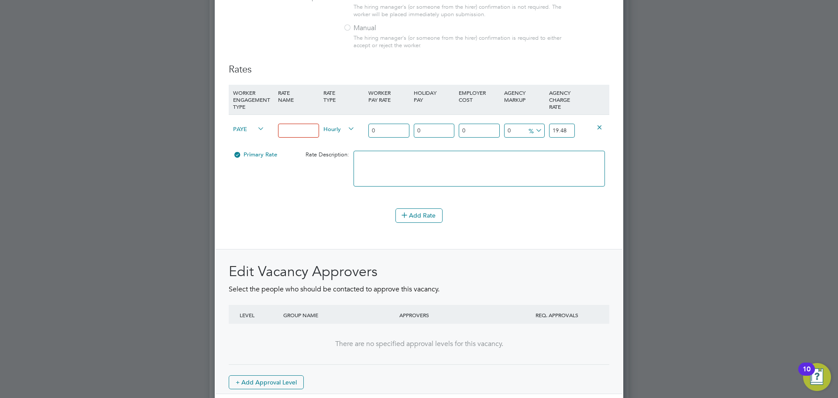
click at [302, 132] on input at bounding box center [298, 131] width 41 height 14
click at [308, 129] on input at bounding box center [298, 131] width 41 height 14
click at [289, 218] on div "Add Rate" at bounding box center [419, 215] width 381 height 14
click at [417, 211] on button "Add Rate" at bounding box center [419, 215] width 47 height 14
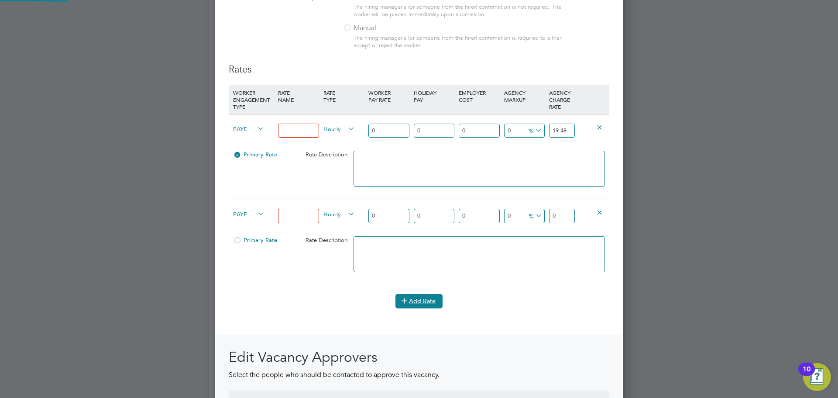
scroll to position [1467, 409]
click at [600, 210] on icon at bounding box center [599, 212] width 7 height 7
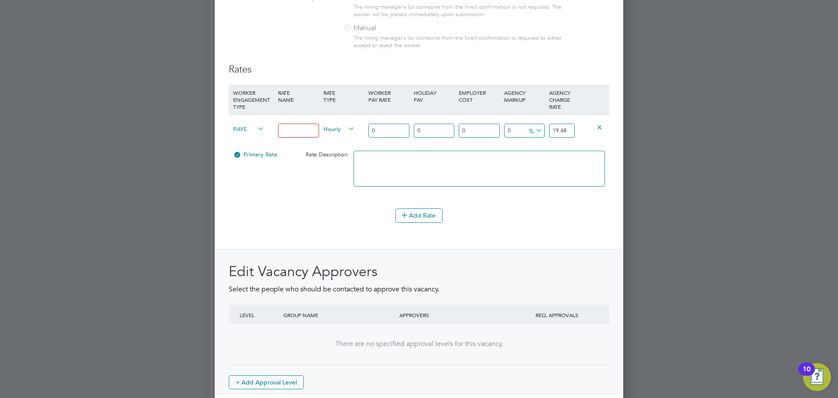
scroll to position [1382, 409]
click at [600, 128] on icon at bounding box center [599, 127] width 7 height 7
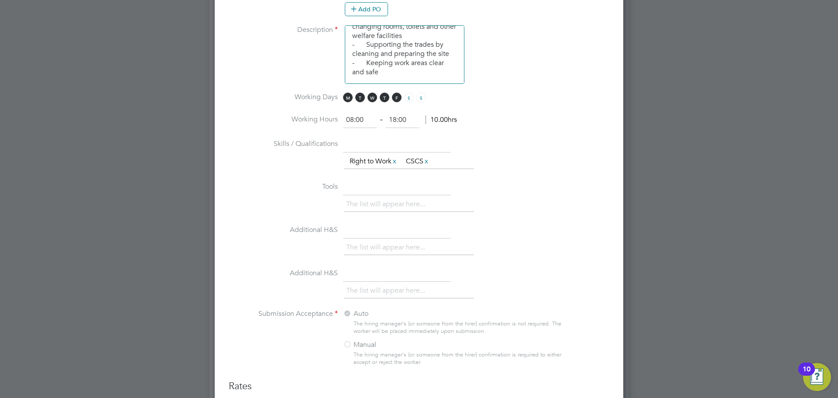
scroll to position [4, 4]
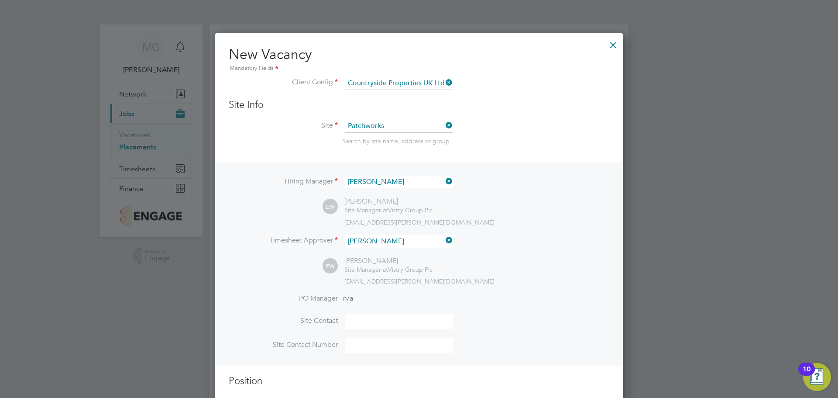
click at [612, 43] on div at bounding box center [613, 43] width 16 height 16
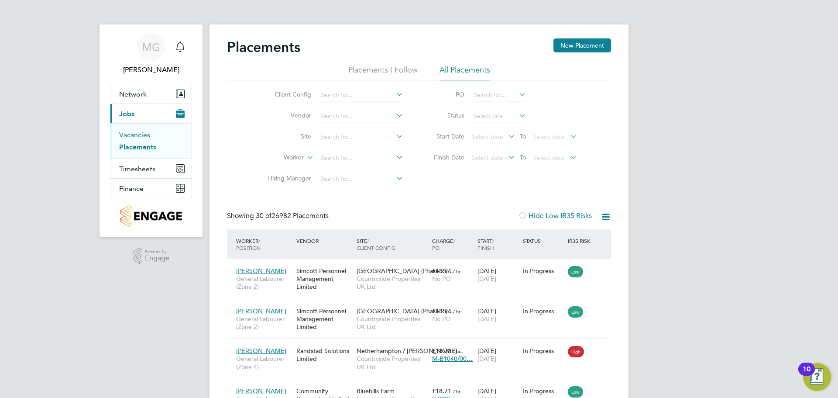
click at [123, 137] on link "Vacancies" at bounding box center [134, 135] width 31 height 8
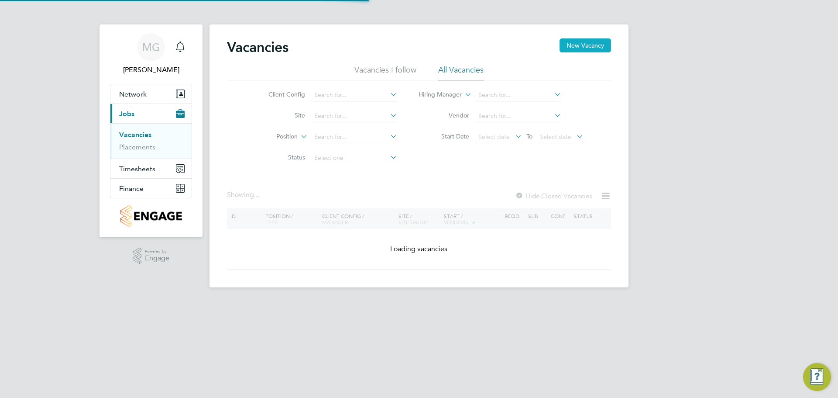
click at [600, 45] on button "New Vacancy" at bounding box center [586, 45] width 52 height 14
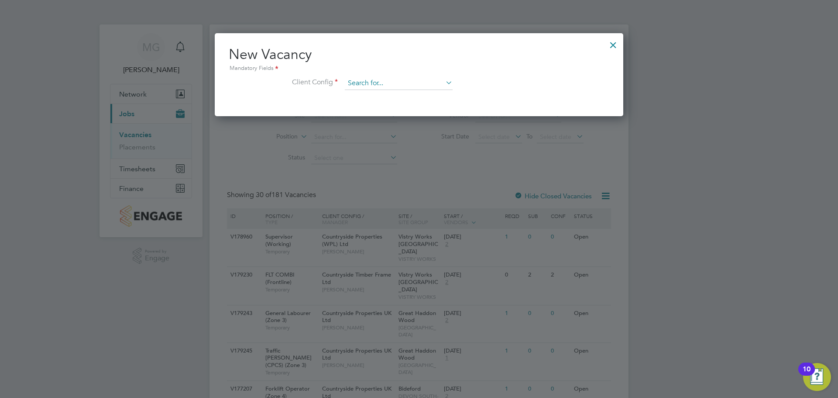
click at [361, 86] on input at bounding box center [399, 83] width 108 height 13
drag, startPoint x: 377, startPoint y: 175, endPoint x: 387, endPoint y: 87, distance: 88.8
click at [387, 87] on input at bounding box center [399, 83] width 108 height 13
click at [404, 185] on li "Countryside Properties UK Ltd" at bounding box center [456, 191] width 224 height 12
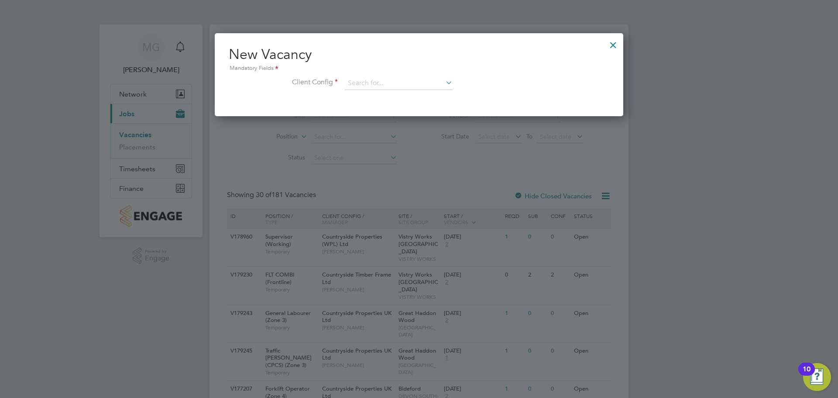
type input "Countryside Properties UK Ltd"
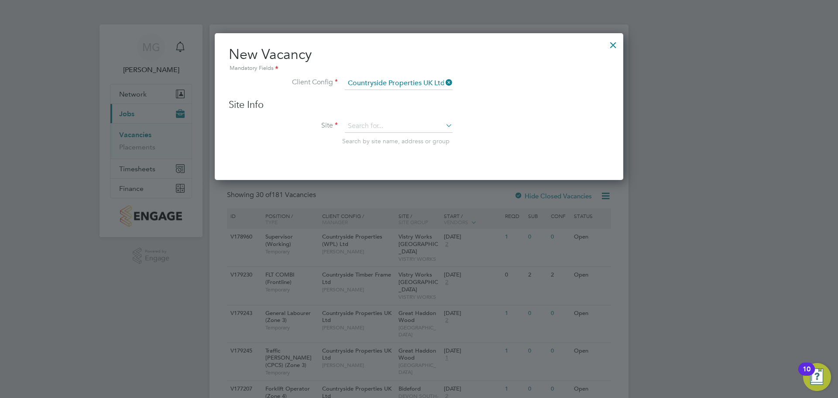
click at [393, 110] on h3 "Site Info" at bounding box center [419, 105] width 381 height 13
click at [393, 123] on input at bounding box center [399, 126] width 108 height 13
type input "p"
click at [390, 125] on input at bounding box center [399, 126] width 108 height 13
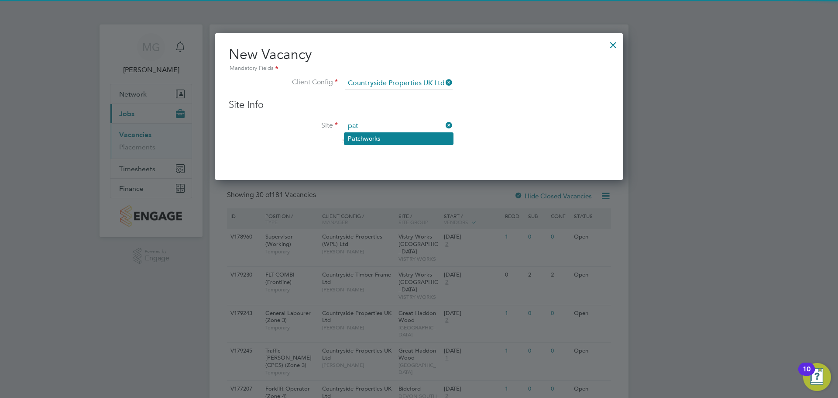
click at [389, 134] on li "Pat chworks" at bounding box center [398, 139] width 109 height 12
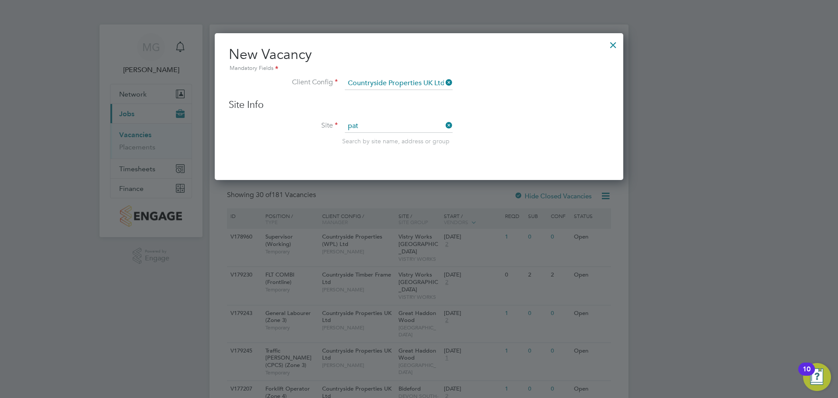
type input "Patchworks"
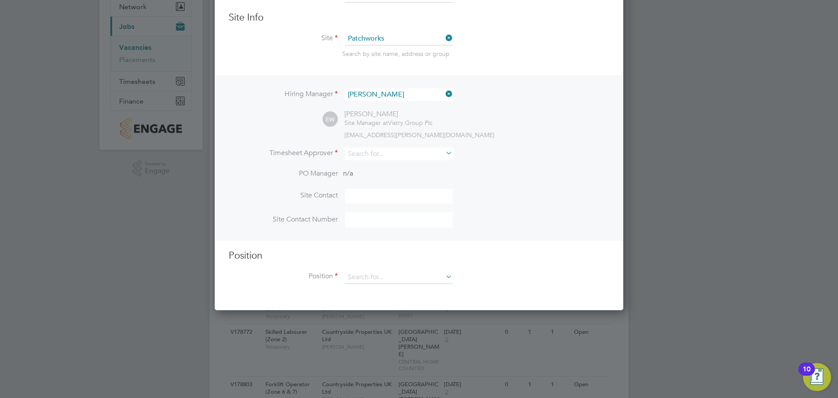
click at [361, 161] on li "Timesheet Approver" at bounding box center [419, 158] width 381 height 21
click at [365, 153] on input at bounding box center [399, 154] width 108 height 13
click at [365, 159] on input "eam" at bounding box center [399, 154] width 108 height 13
click at [366, 161] on li "Eam on [PERSON_NAME]" at bounding box center [398, 167] width 109 height 12
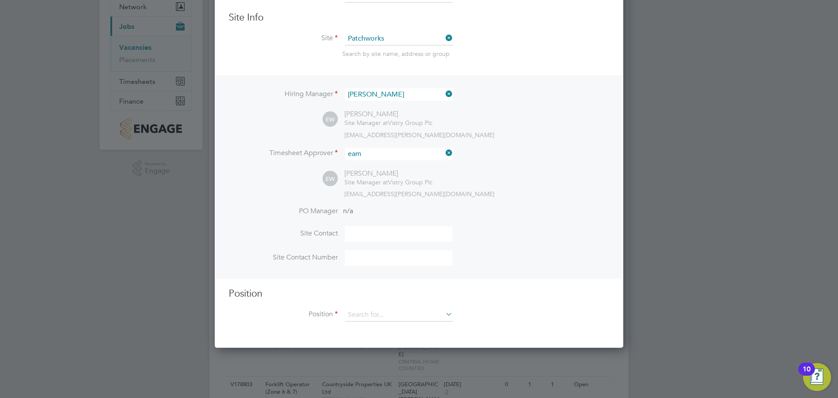
type input "[PERSON_NAME]"
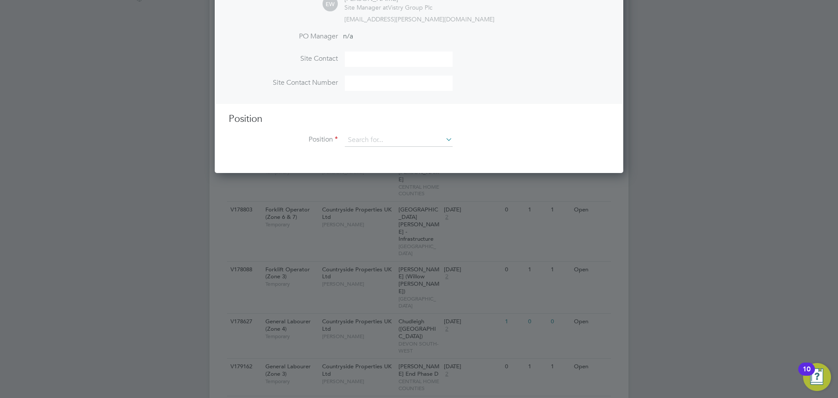
click at [392, 150] on li "Position" at bounding box center [419, 145] width 381 height 22
click at [394, 146] on input at bounding box center [399, 140] width 108 height 13
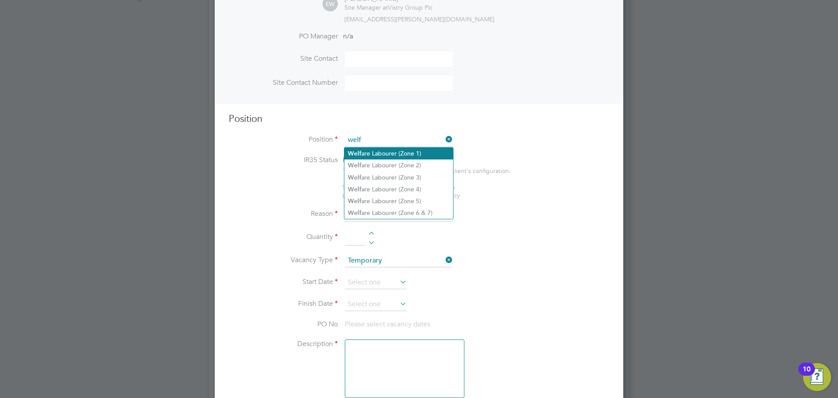
click at [392, 151] on li "Welf are Labourer (Zone 1)" at bounding box center [398, 154] width 109 height 12
type input "Welfare Labourer (Zone 1)"
type textarea "- General labouring duties - Cleaning the canteen, site changing rooms, toilets…"
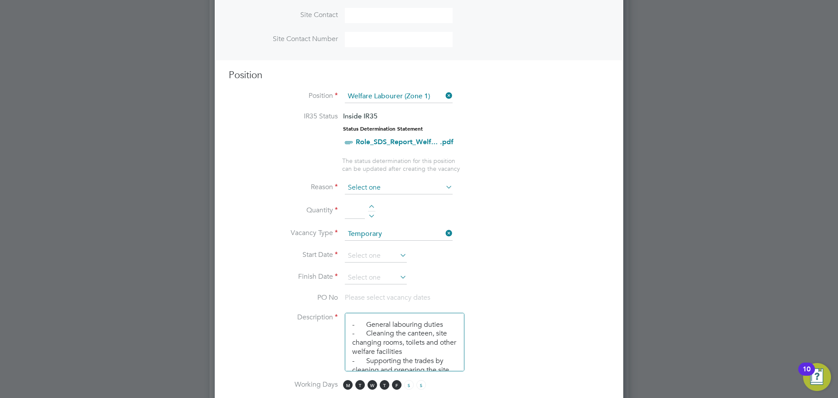
click at [390, 190] on input at bounding box center [399, 187] width 108 height 13
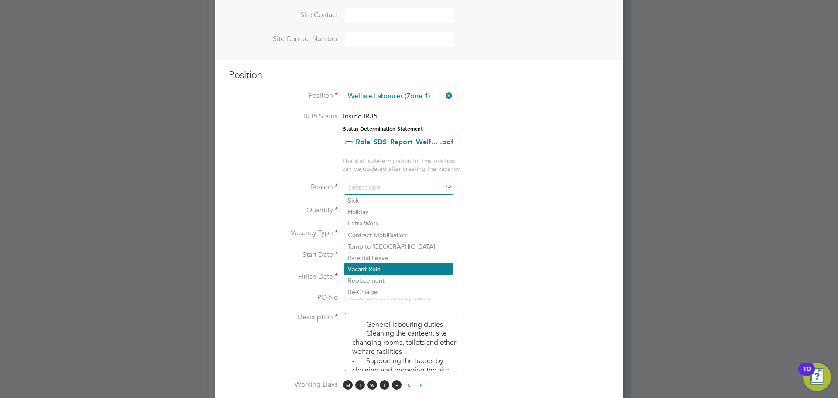
click at [395, 266] on li "Vacant Role" at bounding box center [398, 268] width 109 height 11
type input "Vacant Role"
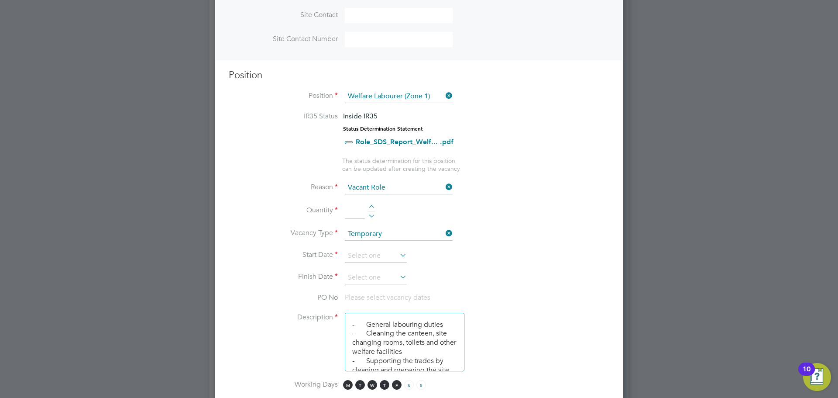
click at [362, 209] on input at bounding box center [355, 211] width 20 height 16
type input "1"
click at [370, 258] on input at bounding box center [376, 255] width 62 height 13
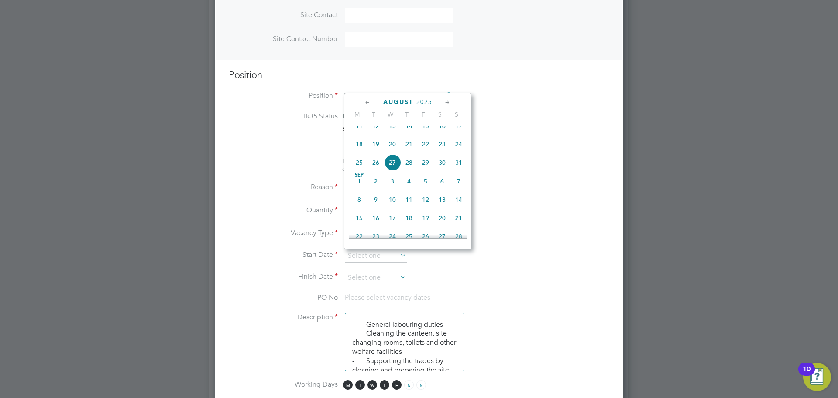
click at [375, 169] on span "26" at bounding box center [376, 162] width 17 height 17
type input "[DATE]"
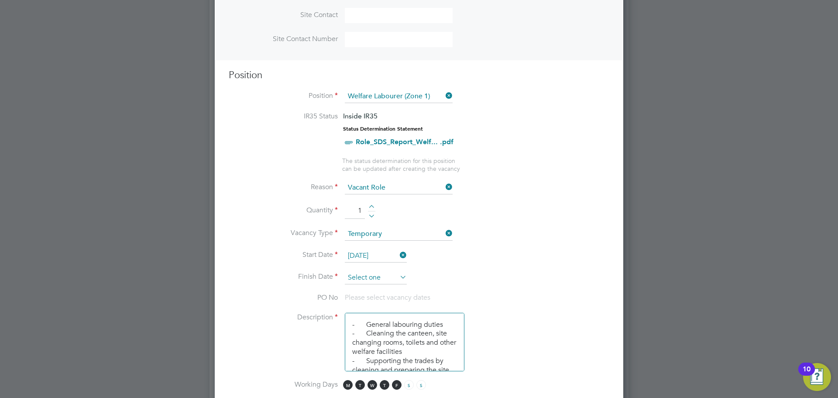
click at [392, 281] on input at bounding box center [376, 277] width 62 height 13
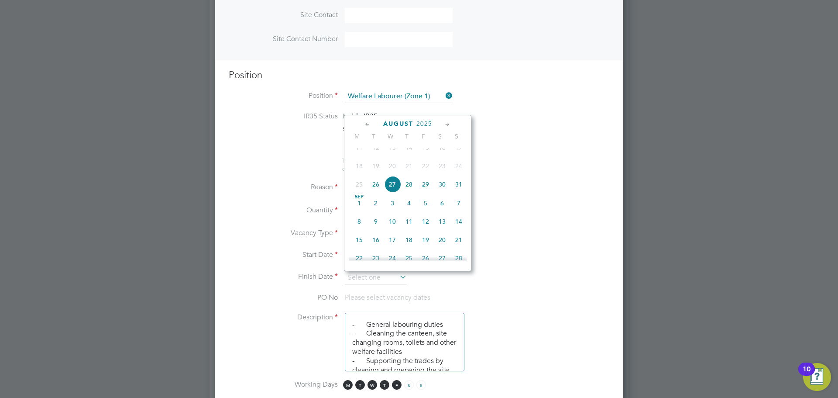
click at [447, 126] on icon at bounding box center [448, 125] width 8 height 10
click at [446, 126] on icon at bounding box center [448, 125] width 8 height 10
click at [360, 148] on span "[DATE]" at bounding box center [359, 140] width 17 height 17
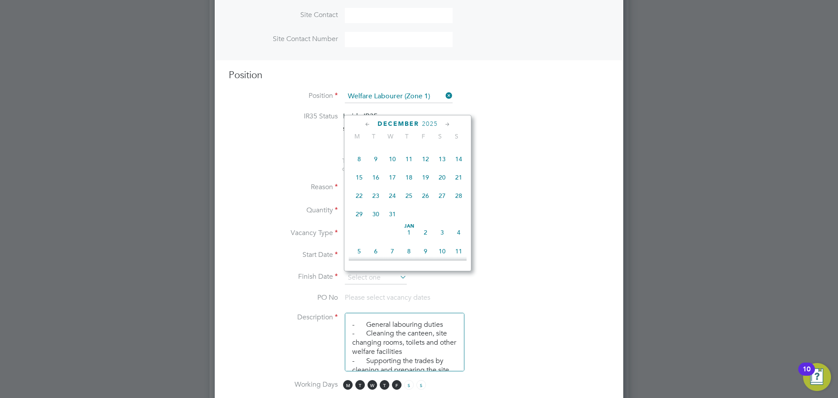
type input "[DATE]"
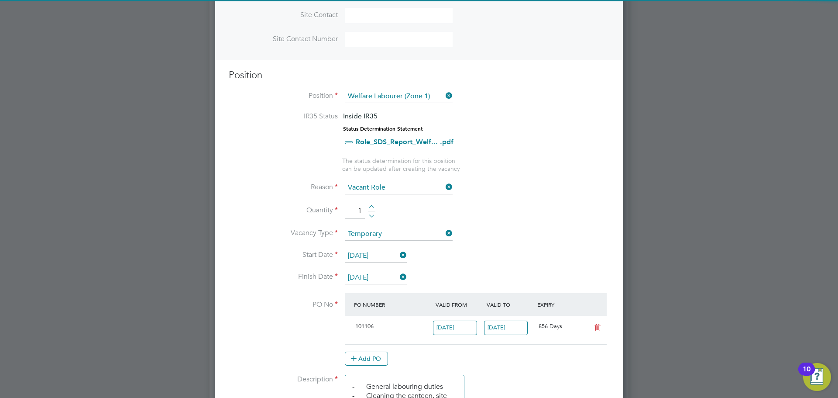
click at [532, 220] on li "Quantity 1" at bounding box center [419, 215] width 381 height 24
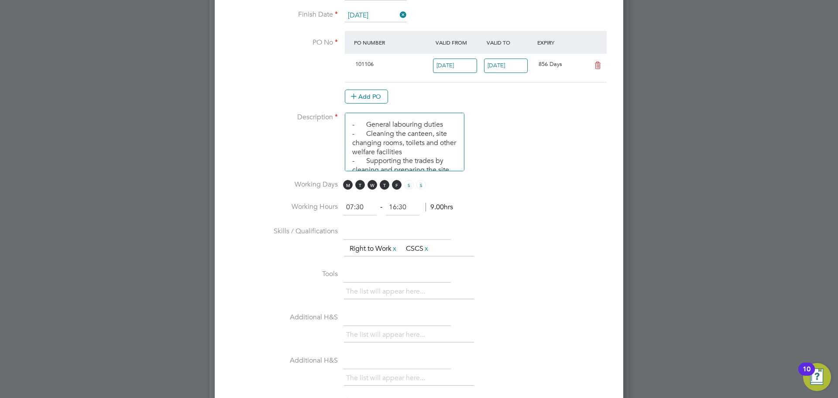
drag, startPoint x: 365, startPoint y: 208, endPoint x: 328, endPoint y: 221, distance: 39.8
click at [328, 221] on li "Working Hours 07:30 ‐ 16:30 9.00hrs" at bounding box center [419, 212] width 381 height 24
click at [398, 205] on input at bounding box center [403, 208] width 34 height 16
type input "18:00"
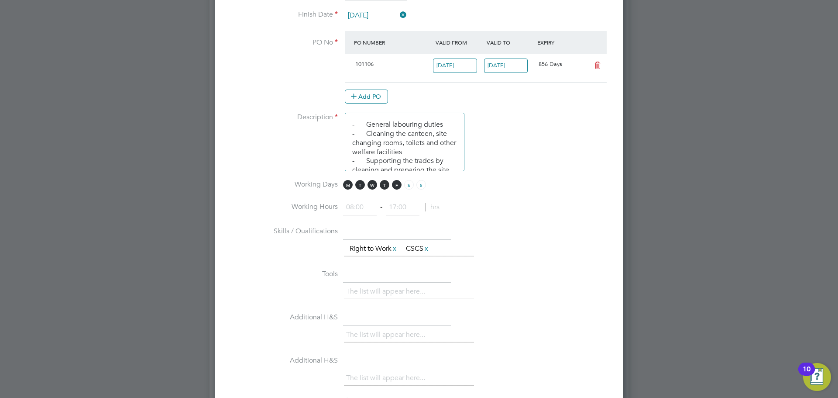
click at [408, 206] on input at bounding box center [403, 208] width 34 height 16
type input "18:00"
click at [359, 214] on input at bounding box center [360, 208] width 34 height 16
type input "08:00"
type input "18:00"
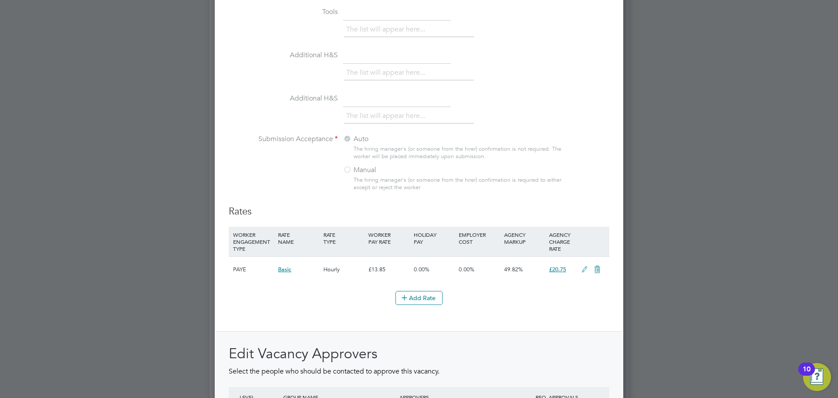
click at [581, 269] on icon at bounding box center [584, 269] width 11 height 7
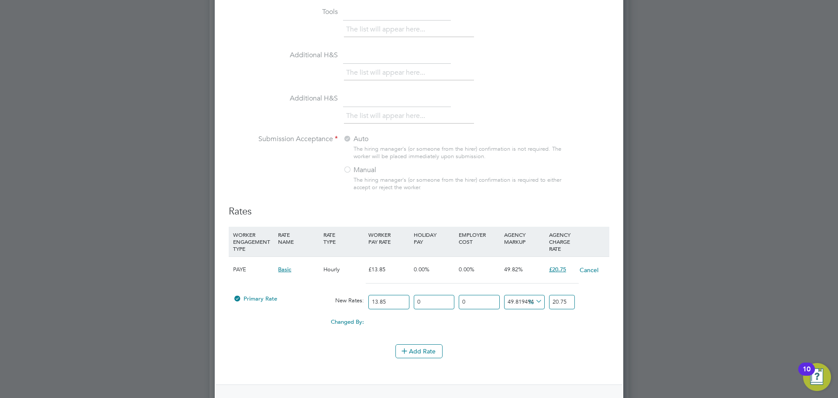
drag, startPoint x: 565, startPoint y: 298, endPoint x: 535, endPoint y: 310, distance: 31.9
click at [535, 310] on div "Primary Rate New Rates: 13.85 0 n/a 0 n/a 49.81949458483754 0 % 20.75" at bounding box center [419, 301] width 381 height 23
click at [553, 306] on input "20.75" at bounding box center [562, 302] width 26 height 14
click at [554, 305] on input "20.75" at bounding box center [562, 302] width 26 height 14
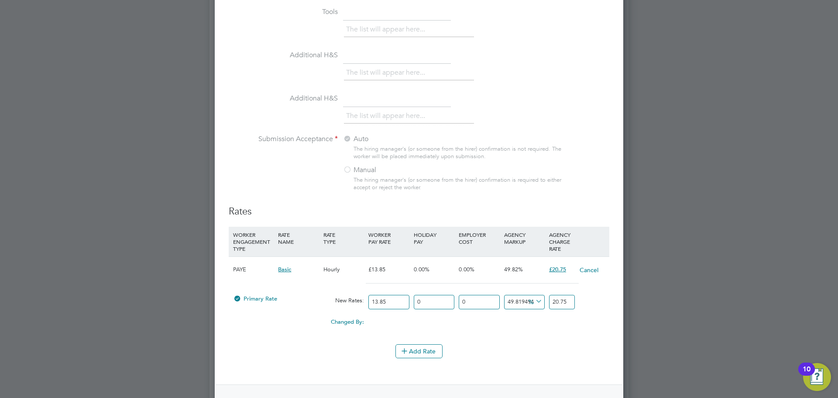
click at [554, 305] on input "20.75" at bounding box center [562, 302] width 26 height 14
type input "-92.7797833935018"
type input "1"
type input "37.18411552346571"
type input "19"
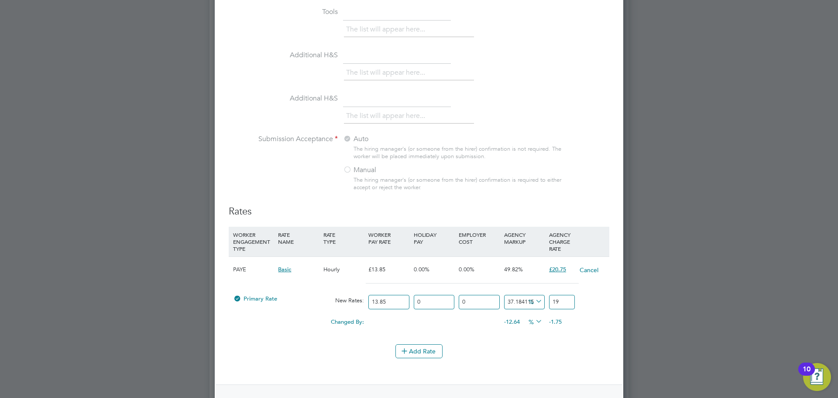
type input "40.07220216606498"
type input "19.4"
type input "40.64981949458484"
type input "19.48"
click at [580, 333] on div "Changed By: 0.00 0.00 0.00 -9.17 -1.27 % -1.27" at bounding box center [419, 324] width 381 height 22
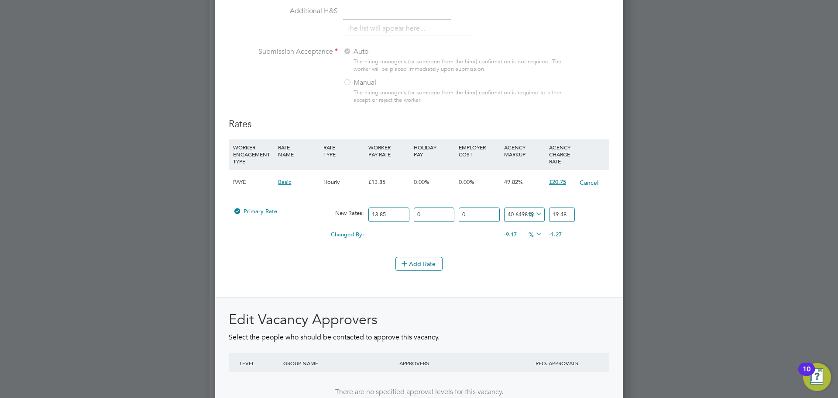
click at [580, 268] on div "Add Rate" at bounding box center [419, 264] width 381 height 14
click at [581, 265] on div "Add Rate" at bounding box center [419, 264] width 381 height 14
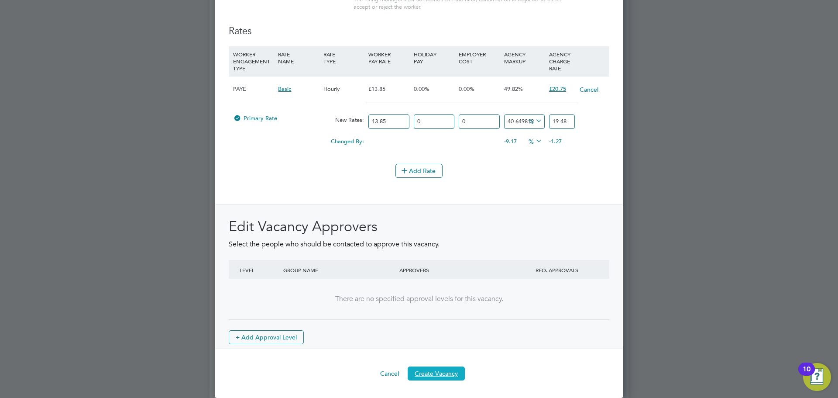
click at [445, 372] on button "Create Vacancy" at bounding box center [436, 373] width 57 height 14
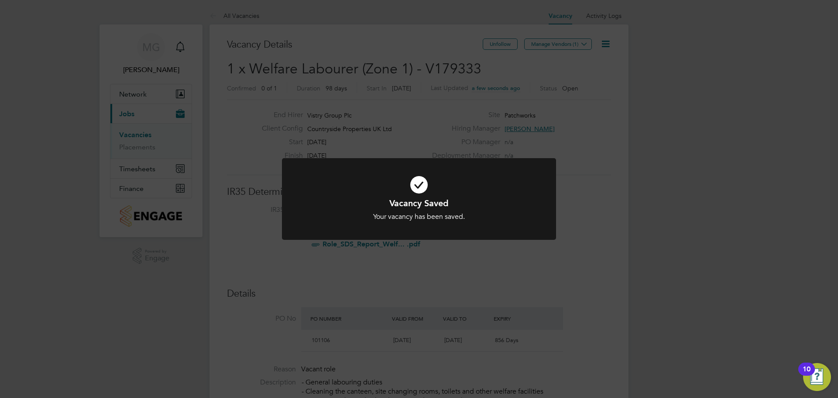
click at [600, 183] on div "Vacancy Saved Your vacancy has been saved. Cancel Okay" at bounding box center [419, 199] width 838 height 398
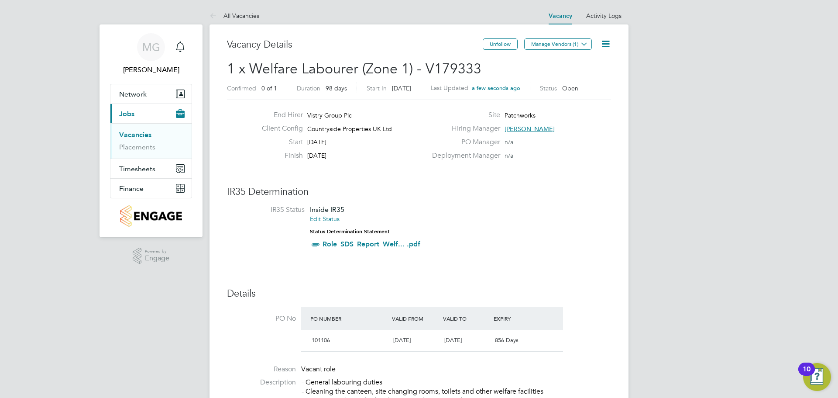
click at [607, 39] on icon at bounding box center [605, 43] width 11 height 11
click at [581, 47] on icon at bounding box center [584, 44] width 7 height 7
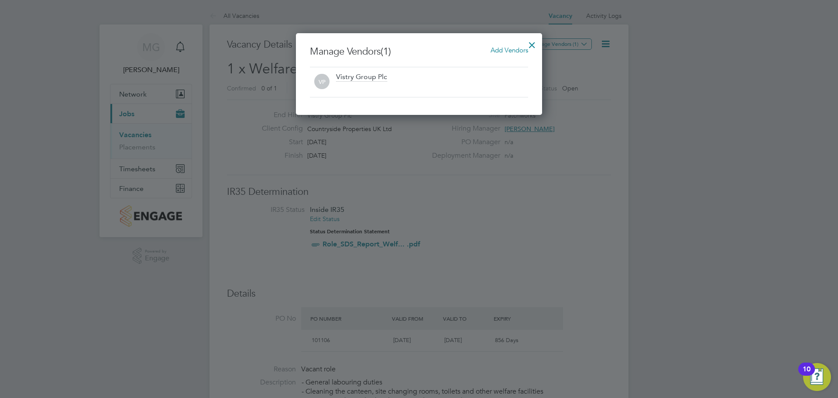
click at [501, 50] on span "Add Vendors" at bounding box center [510, 50] width 38 height 8
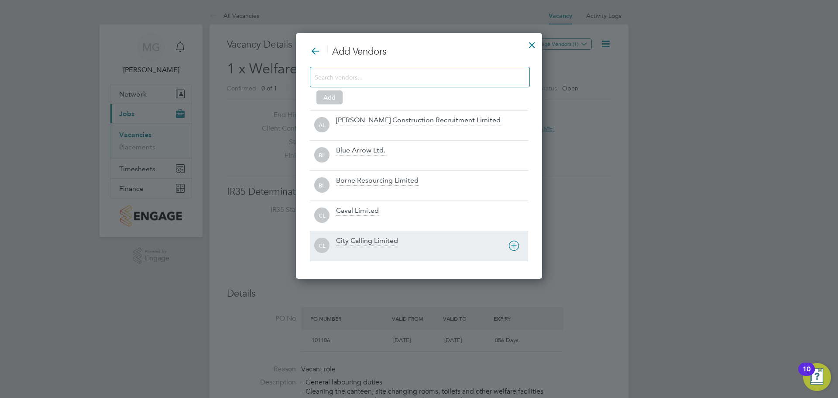
click at [382, 241] on div "City Calling Limited" at bounding box center [367, 241] width 62 height 10
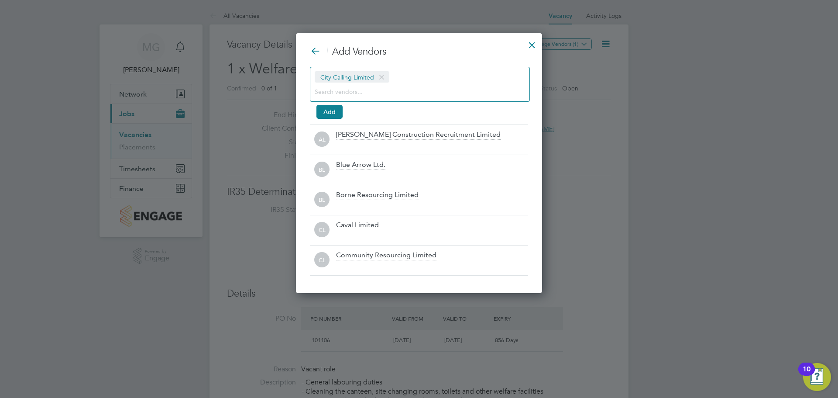
click at [334, 103] on div "City Calling Limited Add" at bounding box center [419, 91] width 218 height 49
click at [336, 114] on button "Add" at bounding box center [329, 112] width 26 height 14
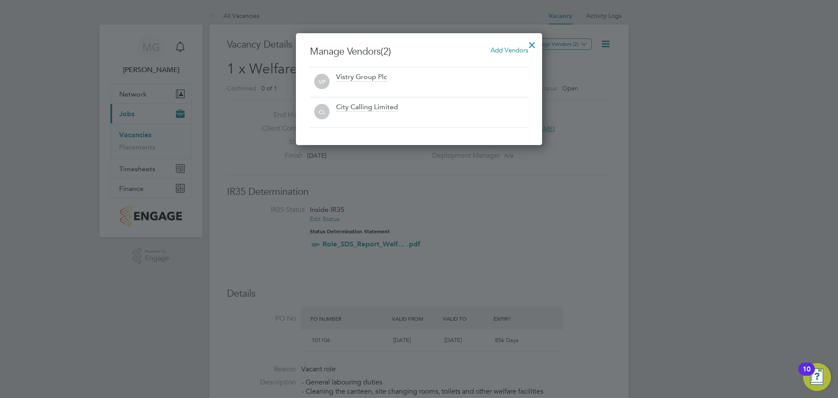
click at [537, 40] on div at bounding box center [532, 43] width 16 height 16
